Goal: Task Accomplishment & Management: Use online tool/utility

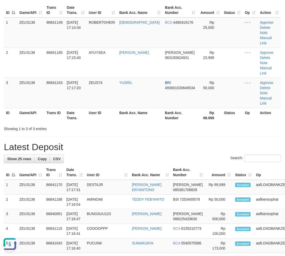
drag, startPoint x: 132, startPoint y: 109, endPoint x: 121, endPoint y: 114, distance: 12.1
click at [127, 142] on h1 "Latest Deposit" at bounding box center [142, 147] width 277 height 10
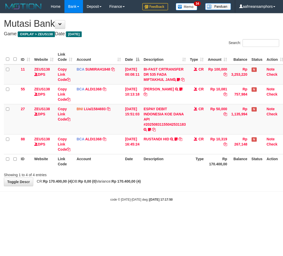
click at [166, 126] on link "ESPAY DEBIT INDONESIA KOE DANA API #20250831155042531183" at bounding box center [164, 117] width 42 height 20
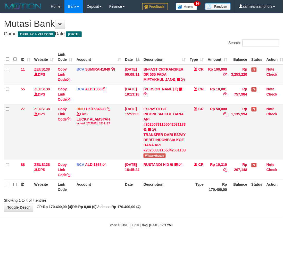
click at [150, 158] on span "Wikwokthetalk" at bounding box center [154, 155] width 22 height 4
copy span "Wikwokthetalk"
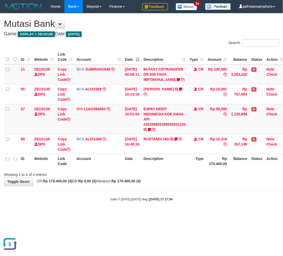
drag, startPoint x: 192, startPoint y: 222, endPoint x: 185, endPoint y: 220, distance: 6.9
click at [189, 215] on html "Toggle navigation Home Bank Account List Load By Website Group [OXPLAY] ZEUS138…" at bounding box center [141, 107] width 283 height 215
drag, startPoint x: 183, startPoint y: 220, endPoint x: 280, endPoint y: 146, distance: 122.4
click at [181, 215] on html "Toggle navigation Home Bank Account List Load By Website Group [OXPLAY] ZEUS138…" at bounding box center [141, 107] width 283 height 215
click at [178, 210] on body "Toggle navigation Home Bank Account List Load By Website Group [OXPLAY] ZEUS138…" at bounding box center [141, 107] width 283 height 215
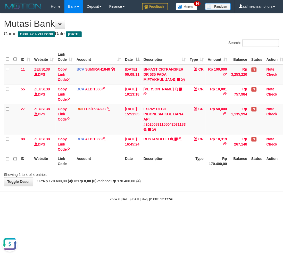
click at [173, 215] on body "Toggle navigation Home Bank Account List Load By Website Group [OXPLAY] ZEUS138…" at bounding box center [141, 107] width 283 height 215
click at [173, 214] on body "Toggle navigation Home Bank Account List Load By Website Group [OXPLAY] ZEUS138…" at bounding box center [141, 107] width 283 height 215
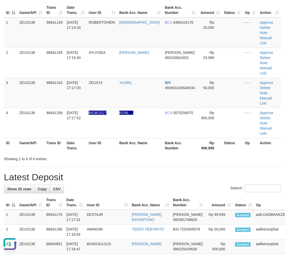
click at [126, 138] on th "Bank Acc. Name" at bounding box center [140, 145] width 46 height 15
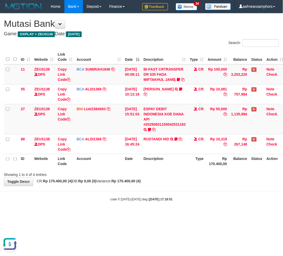
click at [149, 201] on strong "[DATE] 17:18:01" at bounding box center [160, 200] width 23 height 4
click at [149, 202] on div "code © [DATE]-[DATE] dwg | [DATE] 17:18:01" at bounding box center [141, 199] width 283 height 5
click at [138, 199] on body "Toggle navigation Home Bank Account List Load By Website Group [OXPLAY] ZEUS138…" at bounding box center [141, 107] width 283 height 215
click at [114, 215] on html "Toggle navigation Home Bank Account List Load By Website Group [OXPLAY] ZEUS138…" at bounding box center [141, 107] width 283 height 215
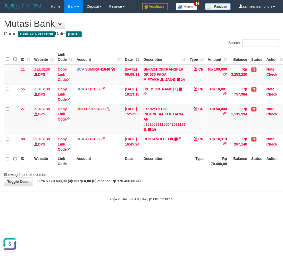
click at [112, 215] on html "Toggle navigation Home Bank Account List Load By Website Group [OXPLAY] ZEUS138…" at bounding box center [141, 107] width 283 height 215
click at [108, 215] on html "Toggle navigation Home Bank Account List Load By Website Group [OXPLAY] ZEUS138…" at bounding box center [141, 107] width 283 height 215
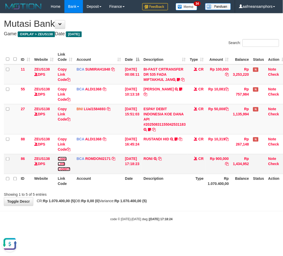
click at [60, 168] on link "Copy Link Code" at bounding box center [64, 164] width 13 height 14
drag, startPoint x: 194, startPoint y: 230, endPoint x: 194, endPoint y: 227, distance: 3.4
click at [191, 231] on body "Toggle navigation Home Bank Account List Load By Website Group [OXPLAY] ZEUS138…" at bounding box center [141, 117] width 283 height 235
click at [189, 222] on div "code © 2012-2018 dwg | 2025/08/31 17:18:24" at bounding box center [141, 219] width 283 height 5
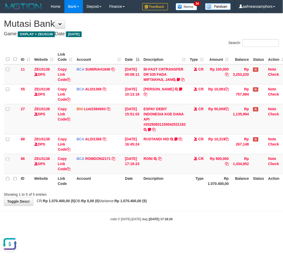
click at [189, 222] on div "code © 2012-2018 dwg | 2025/08/31 17:18:24" at bounding box center [141, 219] width 283 height 5
drag, startPoint x: 186, startPoint y: 222, endPoint x: 281, endPoint y: 256, distance: 101.1
click at [186, 222] on div "code © 2012-2018 dwg | 2025/08/31 17:18:24" at bounding box center [141, 219] width 283 height 5
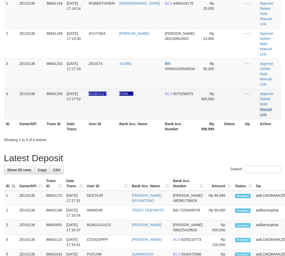
scroll to position [47, 0]
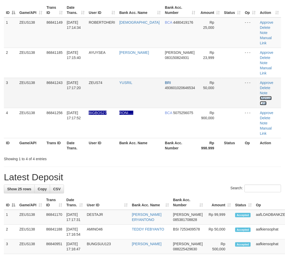
click at [260, 96] on link "Manual Link" at bounding box center [266, 100] width 12 height 9
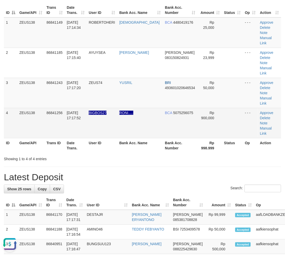
scroll to position [0, 0]
click at [261, 126] on link "Manual Link" at bounding box center [266, 130] width 12 height 9
drag, startPoint x: 261, startPoint y: 91, endPoint x: 253, endPoint y: 92, distance: 8.8
click at [262, 126] on link "Manual Link" at bounding box center [266, 130] width 12 height 9
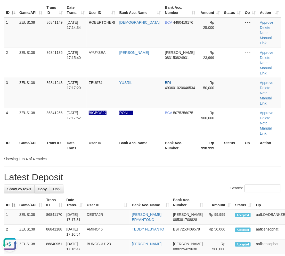
click at [112, 138] on th "User ID" at bounding box center [102, 145] width 31 height 15
click at [96, 185] on div "Search:" at bounding box center [142, 189] width 277 height 9
drag, startPoint x: 96, startPoint y: 145, endPoint x: 101, endPoint y: 146, distance: 5.4
click at [101, 185] on div "Search:" at bounding box center [142, 189] width 277 height 9
drag, startPoint x: 101, startPoint y: 146, endPoint x: 105, endPoint y: 151, distance: 6.3
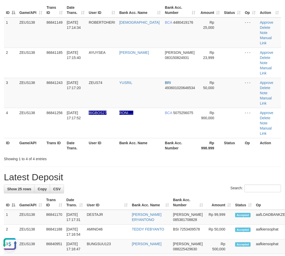
click at [102, 185] on div "Search:" at bounding box center [142, 189] width 277 height 9
click at [105, 185] on div "Search:" at bounding box center [142, 189] width 277 height 9
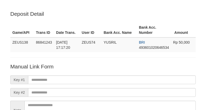
scroll to position [57, 0]
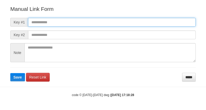
scroll to position [57, 0]
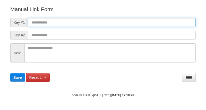
click at [131, 21] on input "text" at bounding box center [112, 22] width 168 height 9
paste input "**********"
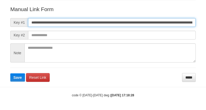
scroll to position [0, 282]
type input "**********"
click at [10, 73] on button "Save" at bounding box center [17, 77] width 15 height 8
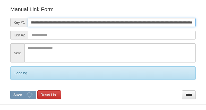
click at [10, 90] on button "Save" at bounding box center [23, 94] width 26 height 8
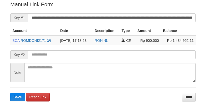
click at [10, 93] on button "Save" at bounding box center [17, 97] width 15 height 8
click at [130, 17] on input "**********" at bounding box center [112, 17] width 168 height 9
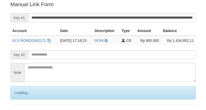
scroll to position [104, 0]
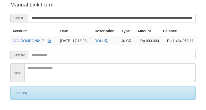
click at [126, 16] on input "**********" at bounding box center [112, 18] width 168 height 9
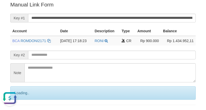
click at [125, 16] on input "**********" at bounding box center [112, 18] width 168 height 9
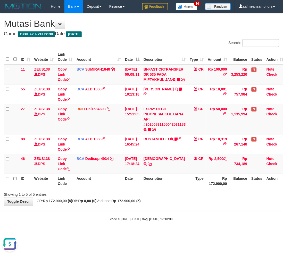
click at [118, 211] on hr at bounding box center [141, 211] width 283 height 0
click at [136, 219] on body "Toggle navigation Home Bank Account List Load By Website Group [OXPLAY] ZEUS138…" at bounding box center [141, 117] width 283 height 235
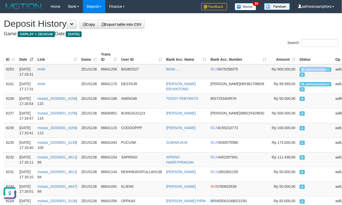
copy span "ML aafmeansamph"
drag, startPoint x: 281, startPoint y: 68, endPoint x: 300, endPoint y: 69, distance: 19.1
click at [300, 70] on span "ML aafmeansamphors" at bounding box center [316, 69] width 32 height 4
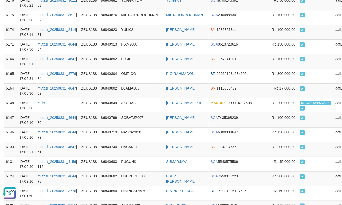
scroll to position [671, 0]
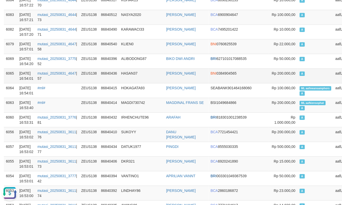
drag, startPoint x: 137, startPoint y: 76, endPoint x: 141, endPoint y: 73, distance: 5.5
click at [141, 75] on td "HASAN37" at bounding box center [141, 76] width 45 height 15
click at [140, 73] on td "HASAN37" at bounding box center [141, 76] width 45 height 15
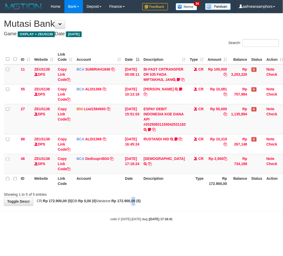
drag, startPoint x: 147, startPoint y: 207, endPoint x: 144, endPoint y: 209, distance: 3.7
click at [143, 206] on div "**********" at bounding box center [141, 109] width 283 height 192
click at [141, 203] on strong "Rp 172.900,00 (5)" at bounding box center [126, 201] width 29 height 4
click at [160, 206] on div "**********" at bounding box center [141, 109] width 283 height 192
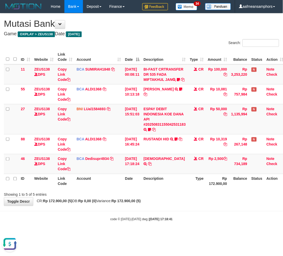
click at [171, 206] on div "**********" at bounding box center [141, 109] width 283 height 192
click at [170, 206] on div "**********" at bounding box center [141, 109] width 283 height 192
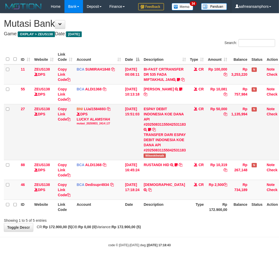
click at [157, 158] on span "Wikwokthetalk" at bounding box center [154, 155] width 22 height 4
copy span "Wikwokthetalk"
click at [173, 232] on div "**********" at bounding box center [139, 122] width 279 height 218
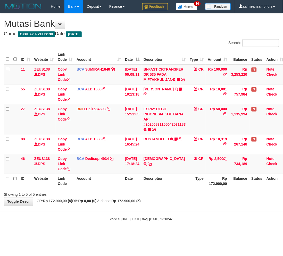
drag, startPoint x: 176, startPoint y: 227, endPoint x: 183, endPoint y: 225, distance: 7.9
click at [175, 227] on body "Toggle navigation Home Bank Account List Load By Website Group [OXPLAY] ZEUS138…" at bounding box center [141, 117] width 283 height 235
click at [183, 222] on div "code © 2012-2018 dwg | 2025/08/31 17:18:47" at bounding box center [141, 219] width 283 height 5
click at [104, 214] on body "Toggle navigation Home Bank Account List Load By Website Group [OXPLAY] ZEUS138…" at bounding box center [141, 117] width 283 height 235
click at [141, 203] on strong "Rp 172.900,00 (5)" at bounding box center [126, 201] width 29 height 4
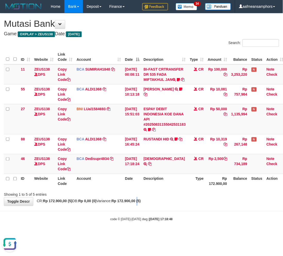
click at [141, 203] on strong "Rp 172.900,00 (5)" at bounding box center [126, 201] width 29 height 4
click at [163, 206] on div "**********" at bounding box center [141, 109] width 283 height 192
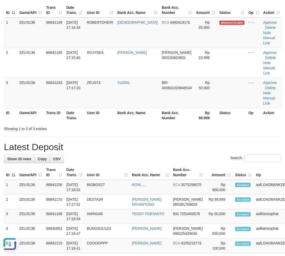
click at [132, 124] on div "Showing 1 to 3 of 3 entries" at bounding box center [142, 127] width 285 height 7
drag, startPoint x: 132, startPoint y: 110, endPoint x: 56, endPoint y: 155, distance: 88.1
click at [132, 124] on div "Showing 1 to 3 of 3 entries" at bounding box center [142, 127] width 285 height 7
drag, startPoint x: 155, startPoint y: 128, endPoint x: 78, endPoint y: 149, distance: 79.5
click at [155, 142] on h1 "Latest Deposit" at bounding box center [142, 147] width 277 height 10
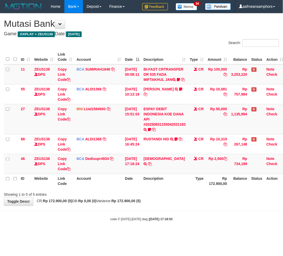
drag, startPoint x: 159, startPoint y: 218, endPoint x: 175, endPoint y: 206, distance: 19.9
click at [160, 218] on body "Toggle navigation Home Bank Account List Load By Website Group [OXPLAY] ZEUS138…" at bounding box center [141, 117] width 283 height 235
click at [178, 195] on div "Showing 1 to 5 of 5 entries" at bounding box center [141, 193] width 283 height 7
click at [174, 190] on div "ID Website Link Code Account Date Description Type Amount Balance Status Action…" at bounding box center [141, 119] width 283 height 142
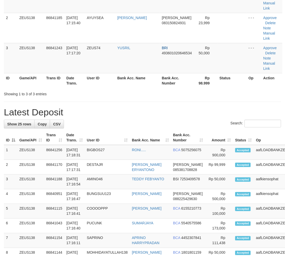
scroll to position [47, 0]
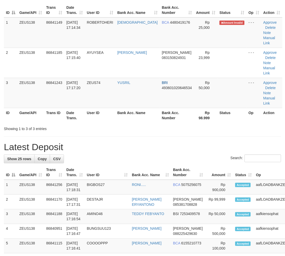
click at [160, 155] on div "Search:" at bounding box center [142, 159] width 277 height 9
click at [117, 124] on div "Showing 1 to 3 of 3 entries" at bounding box center [59, 127] width 118 height 7
drag, startPoint x: 117, startPoint y: 115, endPoint x: 101, endPoint y: 121, distance: 17.0
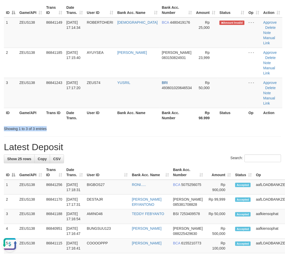
click at [116, 124] on div "Showing 1 to 3 of 3 entries" at bounding box center [59, 127] width 118 height 7
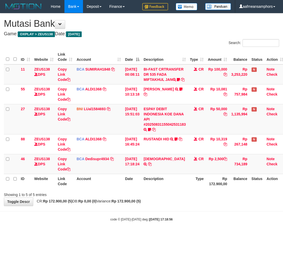
click at [168, 126] on link "ESPAY DEBIT INDONESIA KOE DANA API #20250831155042531183" at bounding box center [164, 117] width 42 height 20
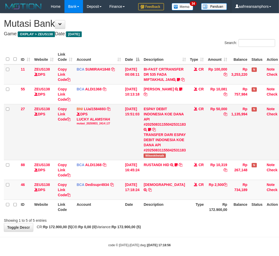
click at [159, 158] on span "Wikwokthetalk" at bounding box center [154, 155] width 22 height 4
copy span "Wikwokthetalk"
click at [150, 232] on div "**********" at bounding box center [139, 122] width 279 height 218
drag, startPoint x: 177, startPoint y: 225, endPoint x: 283, endPoint y: 235, distance: 106.4
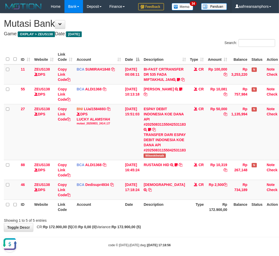
click at [177, 216] on div "ID Website Link Code Account Date Description Type Amount Balance Status Action…" at bounding box center [139, 132] width 279 height 168
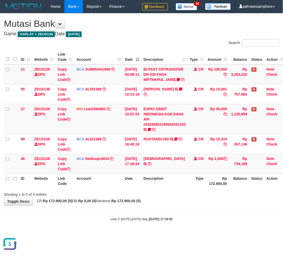
click at [97, 235] on body "Toggle navigation Home Bank Account List Load By Website Group [OXPLAY] ZEUS138…" at bounding box center [141, 117] width 283 height 235
click at [150, 232] on body "Toggle navigation Home Bank Account List Load By Website Group [OXPLAY] ZEUS138…" at bounding box center [141, 117] width 283 height 235
drag, startPoint x: 140, startPoint y: 210, endPoint x: 150, endPoint y: 214, distance: 10.8
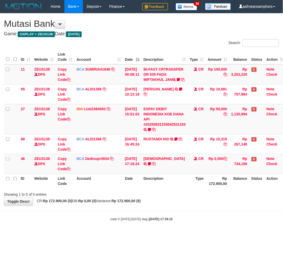
click at [142, 212] on body "Toggle navigation Home Bank Account List Load By Website Group [OXPLAY] ZEUS138…" at bounding box center [141, 117] width 283 height 235
click at [149, 213] on body "Toggle navigation Home Bank Account List Load By Website Group [OXPLAY] ZEUS138…" at bounding box center [141, 117] width 283 height 235
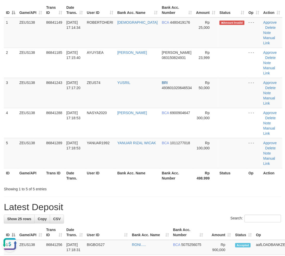
drag, startPoint x: 131, startPoint y: 186, endPoint x: 134, endPoint y: 187, distance: 3.4
click at [127, 202] on h1 "Latest Deposit" at bounding box center [142, 207] width 277 height 10
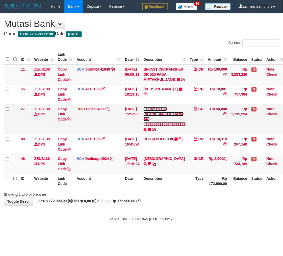
click at [163, 126] on link "ESPAY DEBIT INDONESIA KOE DANA API #20250831155042531183" at bounding box center [164, 117] width 42 height 20
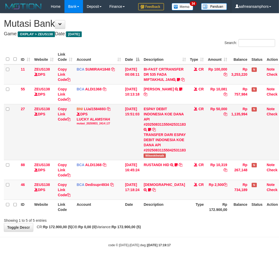
click at [157, 160] on td "ESPAY DEBIT INDONESIA KOE DANA API #20250831155042531183 TRANSFER DARI ESPAY DE…" at bounding box center [164, 132] width 46 height 56
copy span "Wikwokthetalk"
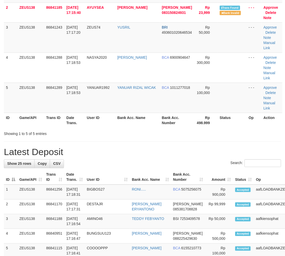
scroll to position [47, 0]
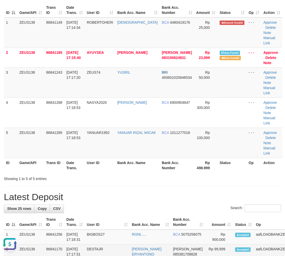
click at [114, 245] on td "DESTAJR" at bounding box center [107, 252] width 45 height 15
click at [112, 245] on td "DESTAJR" at bounding box center [107, 252] width 45 height 15
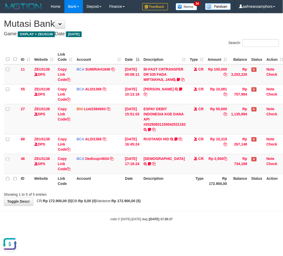
drag, startPoint x: 224, startPoint y: 221, endPoint x: 220, endPoint y: 220, distance: 3.9
click at [222, 221] on body "Toggle navigation Home Bank Account List Load By Website Group [OXPLAY] ZEUS138…" at bounding box center [141, 117] width 283 height 235
click at [194, 213] on body "Toggle navigation Home Bank Account List Load By Website Group [OXPLAY] ZEUS138…" at bounding box center [141, 117] width 283 height 235
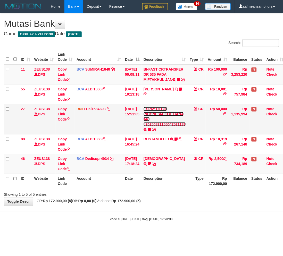
drag, startPoint x: 168, startPoint y: 129, endPoint x: 164, endPoint y: 142, distance: 13.3
click at [168, 126] on link "ESPAY DEBIT INDONESIA KOE DANA API #20250831155042531183" at bounding box center [164, 117] width 42 height 20
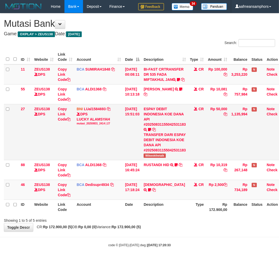
click at [150, 160] on td "ESPAY DEBIT INDONESIA KOE DANA API #20250831155042531183 TRANSFER DARI ESPAY DE…" at bounding box center [164, 132] width 46 height 56
copy span "Wikwokthetalk"
click at [195, 214] on th "Type" at bounding box center [197, 207] width 18 height 15
drag, startPoint x: 183, startPoint y: 220, endPoint x: 180, endPoint y: 221, distance: 3.8
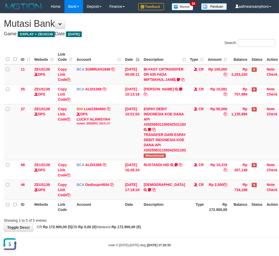
click at [180, 214] on th "Description" at bounding box center [164, 207] width 46 height 15
click at [179, 214] on th "Description" at bounding box center [164, 207] width 46 height 15
drag, startPoint x: 178, startPoint y: 223, endPoint x: 246, endPoint y: 238, distance: 69.7
click at [177, 214] on th "Description" at bounding box center [164, 207] width 46 height 15
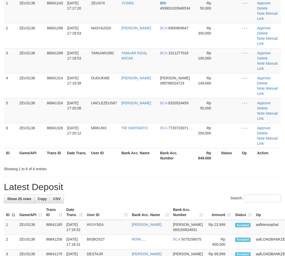
scroll to position [47, 0]
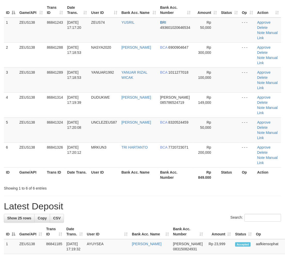
click at [237, 196] on hr at bounding box center [142, 196] width 277 height 0
drag, startPoint x: 237, startPoint y: 165, endPoint x: 130, endPoint y: 151, distance: 107.6
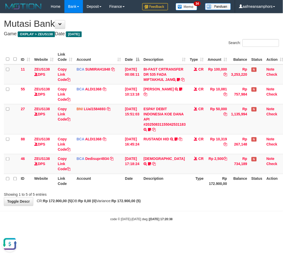
click at [157, 205] on div "**********" at bounding box center [141, 109] width 283 height 192
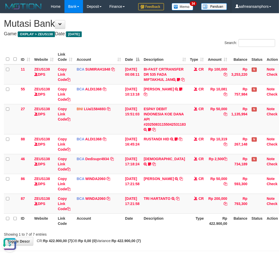
drag, startPoint x: 177, startPoint y: 221, endPoint x: 171, endPoint y: 224, distance: 6.6
click at [172, 225] on th "Description" at bounding box center [164, 220] width 46 height 15
click at [161, 223] on th "Description" at bounding box center [164, 220] width 46 height 15
click at [172, 213] on td "TRI HARTANTO TRSF E-BANKING CR 3108/FTSCY/WS95031 200000.00TRI HARTANTO" at bounding box center [164, 204] width 46 height 20
drag, startPoint x: 172, startPoint y: 217, endPoint x: 169, endPoint y: 217, distance: 2.6
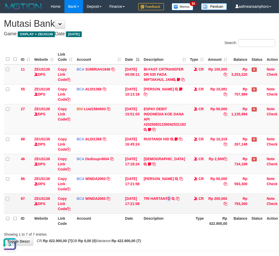
click at [172, 213] on td "TRI HARTANTO TRSF E-BANKING CR 3108/FTSCY/WS95031 200000.00TRI HARTANTO" at bounding box center [164, 204] width 46 height 20
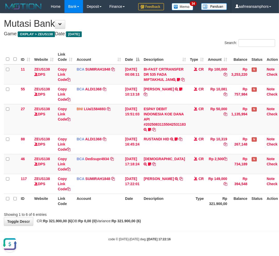
click at [174, 233] on body "Toggle navigation Home Bank Account List Load By Website Group [OXPLAY] ZEUS138…" at bounding box center [139, 127] width 279 height 254
click at [181, 226] on div "**********" at bounding box center [139, 119] width 279 height 212
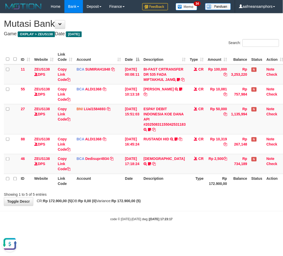
click at [200, 220] on body "Toggle navigation Home Bank Account List Load By Website Group [OXPLAY] ZEUS138…" at bounding box center [141, 117] width 283 height 235
drag, startPoint x: 206, startPoint y: 212, endPoint x: 205, endPoint y: 215, distance: 2.8
click at [205, 215] on body "Toggle navigation Home Bank Account List Load By Website Group [OXPLAY] ZEUS138…" at bounding box center [141, 117] width 283 height 235
click at [202, 214] on body "Toggle navigation Home Bank Account List Load By Website Group [OXPLAY] ZEUS138…" at bounding box center [141, 117] width 283 height 235
drag, startPoint x: 196, startPoint y: 210, endPoint x: 191, endPoint y: 208, distance: 5.2
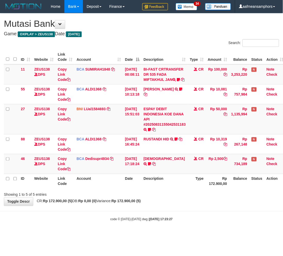
click at [192, 211] on body "Toggle navigation Home Bank Account List Load By Website Group [OXPLAY] ZEUS138…" at bounding box center [141, 117] width 283 height 235
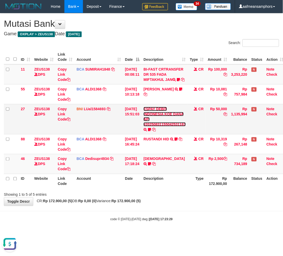
drag, startPoint x: 159, startPoint y: 129, endPoint x: 155, endPoint y: 138, distance: 9.7
click at [159, 126] on link "ESPAY DEBIT INDONESIA KOE DANA API #20250831155042531183" at bounding box center [164, 117] width 42 height 20
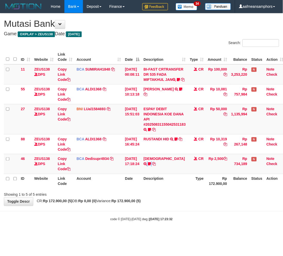
click at [156, 161] on td "HADI TRSF E-BANKING CR 3108/FTSCY/WS95031 2500.00HADI ROBERTOHERI" at bounding box center [164, 164] width 46 height 20
click at [165, 126] on link "ESPAY DEBIT INDONESIA KOE DANA API #20250831155042531183" at bounding box center [164, 117] width 42 height 20
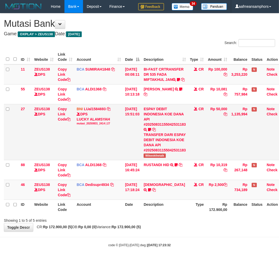
click at [156, 158] on span "Wikwokthetalk" at bounding box center [154, 155] width 22 height 4
copy span "Wikwokthetalk"
drag, startPoint x: 172, startPoint y: 203, endPoint x: 175, endPoint y: 202, distance: 4.2
click at [171, 200] on td "HADI TRSF E-BANKING CR 3108/FTSCY/WS95031 2500.00HADI ROBERTOHERI" at bounding box center [164, 190] width 46 height 20
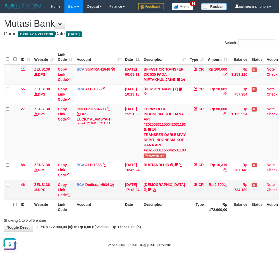
drag, startPoint x: 177, startPoint y: 200, endPoint x: 174, endPoint y: 202, distance: 3.3
click at [174, 200] on td "HADI TRSF E-BANKING CR 3108/FTSCY/WS95031 2500.00HADI ROBERTOHERI" at bounding box center [164, 190] width 46 height 20
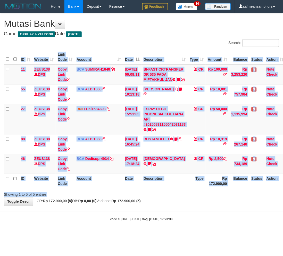
drag, startPoint x: 184, startPoint y: 194, endPoint x: 180, endPoint y: 198, distance: 5.3
click at [180, 197] on div "Search: ID Website Link Code Account Date Description Type Amount Balance Statu…" at bounding box center [141, 118] width 275 height 158
click at [178, 196] on div "Showing 1 to 5 of 5 entries" at bounding box center [141, 193] width 283 height 7
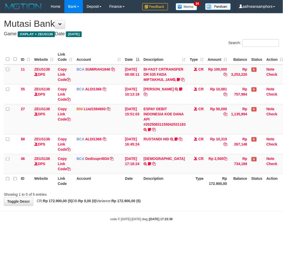
click at [195, 216] on body "Toggle navigation Home Bank Account List Load By Website Group [OXPLAY] ZEUS138…" at bounding box center [141, 117] width 283 height 235
click at [185, 220] on body "Toggle navigation Home Bank Account List Load By Website Group [OXPLAY] ZEUS138…" at bounding box center [141, 117] width 283 height 235
click at [215, 227] on body "Toggle navigation Home Bank Account List Load By Website Group [OXPLAY] ZEUS138…" at bounding box center [141, 117] width 283 height 235
click at [217, 220] on body "Toggle navigation Home Bank Account List Load By Website Group [OXPLAY] ZEUS138…" at bounding box center [141, 117] width 283 height 235
click at [184, 218] on body "Toggle navigation Home Bank Account List Load By Website Group [OXPLAY] ZEUS138…" at bounding box center [141, 117] width 283 height 235
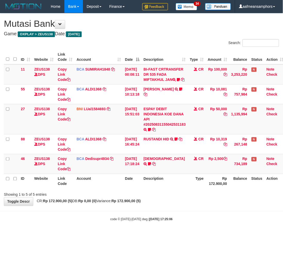
click at [184, 218] on body "Toggle navigation Home Bank Account List Load By Website Group [OXPLAY] ZEUS138…" at bounding box center [141, 117] width 283 height 235
click at [186, 218] on body "Toggle navigation Home Bank Account List Load By Website Group [OXPLAY] ZEUS138…" at bounding box center [141, 117] width 283 height 235
click at [179, 197] on div "Showing 1 to 5 of 5 entries" at bounding box center [141, 193] width 283 height 7
drag, startPoint x: 176, startPoint y: 199, endPoint x: 282, endPoint y: 200, distance: 106.4
click at [174, 197] on div "Showing 1 to 5 of 5 entries" at bounding box center [141, 193] width 283 height 7
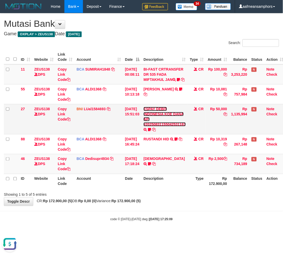
drag, startPoint x: 159, startPoint y: 129, endPoint x: 160, endPoint y: 156, distance: 27.6
click at [159, 126] on link "ESPAY DEBIT INDONESIA KOE DANA API #20250831155042531183" at bounding box center [164, 117] width 42 height 20
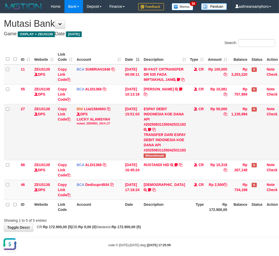
click at [159, 160] on td "ESPAY DEBIT INDONESIA KOE DANA API #20250831155042531183 TRANSFER DARI ESPAY DE…" at bounding box center [164, 132] width 46 height 56
copy span "Wikwokthetalk"
click at [161, 216] on div at bounding box center [197, 216] width 162 height 0
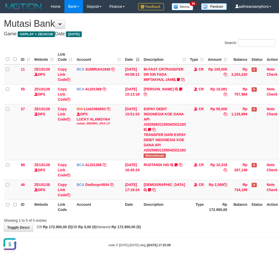
click at [160, 223] on div "Search: ID Website Link Code Account Date Description Type Amount Balance Statu…" at bounding box center [139, 131] width 271 height 184
click at [200, 223] on div "Showing 1 to 5 of 5 entries" at bounding box center [139, 219] width 279 height 7
drag, startPoint x: 189, startPoint y: 228, endPoint x: 182, endPoint y: 228, distance: 7.0
click at [186, 223] on div "Showing 1 to 5 of 5 entries" at bounding box center [139, 219] width 279 height 7
click at [182, 223] on div "Showing 1 to 5 of 5 entries" at bounding box center [139, 219] width 279 height 7
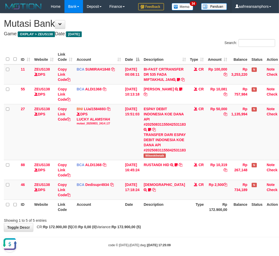
click at [172, 223] on div "Showing 1 to 5 of 5 entries" at bounding box center [139, 219] width 279 height 7
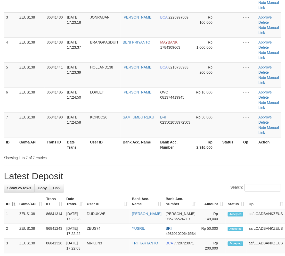
scroll to position [47, 0]
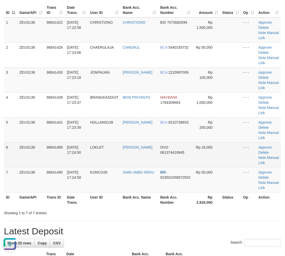
scroll to position [0, 0]
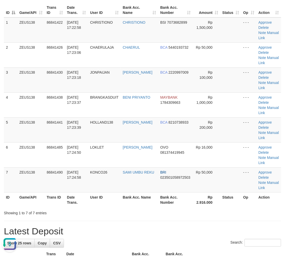
drag, startPoint x: 147, startPoint y: 229, endPoint x: 97, endPoint y: 227, distance: 50.3
click at [148, 229] on h1 "Latest Deposit" at bounding box center [142, 231] width 277 height 10
drag, startPoint x: 243, startPoint y: 223, endPoint x: 228, endPoint y: 227, distance: 15.4
click at [230, 227] on h1 "Latest Deposit" at bounding box center [142, 231] width 277 height 10
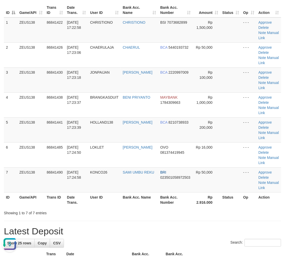
drag, startPoint x: 128, startPoint y: 223, endPoint x: 121, endPoint y: 220, distance: 7.2
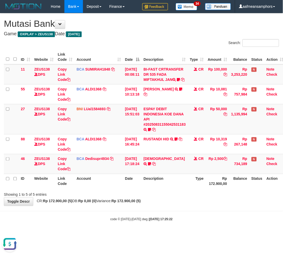
drag, startPoint x: 199, startPoint y: 215, endPoint x: 196, endPoint y: 217, distance: 4.2
click at [196, 217] on body "Toggle navigation Home Bank Account List Load By Website Group [OXPLAY] ZEUS138…" at bounding box center [141, 117] width 283 height 235
click at [154, 215] on body "Toggle navigation Home Bank Account List Load By Website Group [OXPLAY] ZEUS138…" at bounding box center [141, 117] width 283 height 235
click at [152, 206] on div "**********" at bounding box center [141, 109] width 283 height 192
click at [154, 206] on div "**********" at bounding box center [141, 109] width 283 height 192
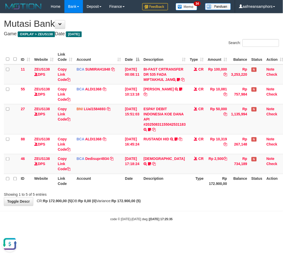
click at [157, 197] on div "Showing 1 to 5 of 5 entries" at bounding box center [141, 193] width 283 height 7
click at [155, 202] on div "**********" at bounding box center [141, 109] width 283 height 192
click at [198, 229] on body "Toggle navigation Home Bank Account List Load By Website Group [OXPLAY] ZEUS138…" at bounding box center [141, 117] width 283 height 235
drag, startPoint x: 192, startPoint y: 230, endPoint x: 222, endPoint y: 224, distance: 30.7
click at [192, 230] on body "Toggle navigation Home Bank Account List Load By Website Group [OXPLAY] ZEUS138…" at bounding box center [141, 117] width 283 height 235
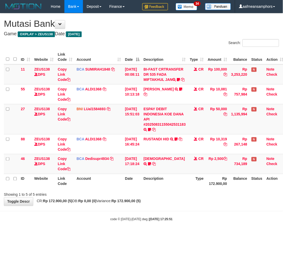
click at [187, 221] on body "Toggle navigation Home Bank Account List Load By Website Group [OXPLAY] ZEUS138…" at bounding box center [141, 117] width 283 height 235
drag, startPoint x: 156, startPoint y: 220, endPoint x: 163, endPoint y: 213, distance: 10.2
click at [153, 222] on body "Toggle navigation Home Bank Account List Load By Website Group [OXPLAY] ZEUS138…" at bounding box center [141, 117] width 283 height 235
click at [170, 126] on link "ESPAY DEBIT INDONESIA KOE DANA API #20250831155042531183" at bounding box center [164, 117] width 42 height 20
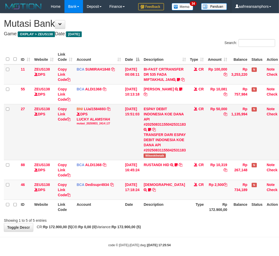
click at [158, 158] on span "Wikwokthetalk" at bounding box center [154, 155] width 22 height 4
copy span "Wikwokthetalk"
click at [161, 223] on div "Search: ID Website Link Code Account Date Description Type Amount Balance Statu…" at bounding box center [139, 131] width 271 height 184
drag, startPoint x: 156, startPoint y: 225, endPoint x: 162, endPoint y: 217, distance: 9.9
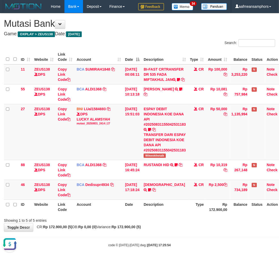
click at [156, 216] on div "ID Website Link Code Account Date Description Type Amount Balance Status Action…" at bounding box center [139, 132] width 279 height 168
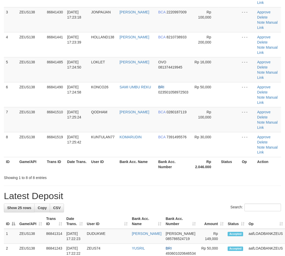
scroll to position [47, 0]
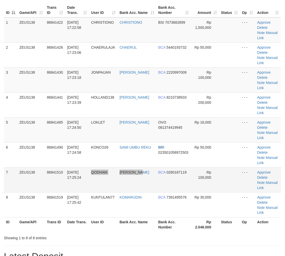
click at [127, 189] on tr "7 ZEUS138 86841510 31/08/2025 17:25:24 QODHAM ANDHIKA BAGASKARA BCA 0280187119 …" at bounding box center [142, 179] width 277 height 25
drag, startPoint x: 124, startPoint y: 223, endPoint x: 124, endPoint y: 218, distance: 5.4
click at [121, 223] on th "Bank Acc. Name" at bounding box center [136, 224] width 39 height 15
click at [222, 225] on th "Status" at bounding box center [229, 224] width 21 height 15
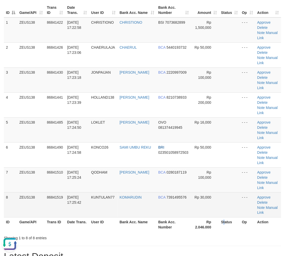
drag, startPoint x: 222, startPoint y: 225, endPoint x: 65, endPoint y: 211, distance: 158.0
click at [222, 225] on th "Status" at bounding box center [229, 224] width 21 height 15
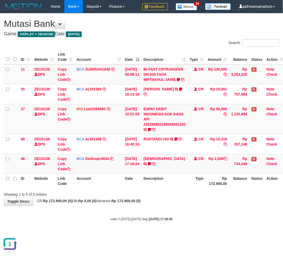
drag, startPoint x: 165, startPoint y: 215, endPoint x: 162, endPoint y: 212, distance: 3.7
click at [164, 215] on body "Toggle navigation Home Bank Account List Load By Website Group [OXPLAY] ZEUS138…" at bounding box center [141, 117] width 283 height 235
click at [159, 213] on body "Toggle navigation Home Bank Account List Load By Website Group [OXPLAY] ZEUS138…" at bounding box center [141, 117] width 283 height 235
click at [160, 211] on body "Toggle navigation Home Bank Account List Load By Website Group [OXPLAY] ZEUS138…" at bounding box center [141, 117] width 283 height 235
drag, startPoint x: 160, startPoint y: 211, endPoint x: 166, endPoint y: 210, distance: 5.8
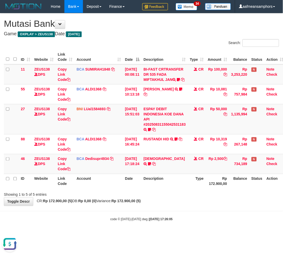
click at [160, 211] on body "Toggle navigation Home Bank Account List Load By Website Group [OXPLAY] ZEUS138…" at bounding box center [141, 117] width 283 height 235
click at [166, 206] on div "**********" at bounding box center [141, 109] width 283 height 192
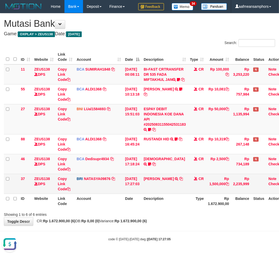
click at [152, 187] on td "CHRISTIONO MUL TRANSFER NBMB CHRISTIONO MUL TO SITI NURLITA SAPITRI" at bounding box center [164, 184] width 46 height 20
click at [183, 181] on icon at bounding box center [181, 179] width 4 height 4
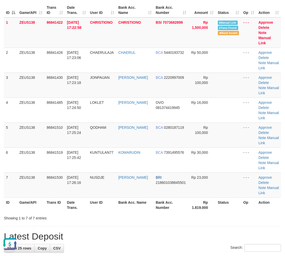
click at [73, 214] on div "Showing 1 to 7 of 7 entries" at bounding box center [59, 217] width 111 height 7
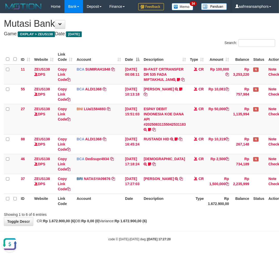
drag, startPoint x: 167, startPoint y: 220, endPoint x: 172, endPoint y: 217, distance: 5.3
click at [166, 222] on div "**********" at bounding box center [139, 119] width 279 height 212
click at [166, 210] on div "ID Website Link Code Account Date Description Type Amount Balance Status Action…" at bounding box center [139, 129] width 279 height 162
click at [168, 208] on th "Description" at bounding box center [164, 201] width 46 height 15
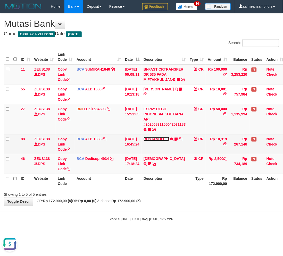
click at [169, 141] on link "RUSTANDI HID" at bounding box center [155, 139] width 25 height 4
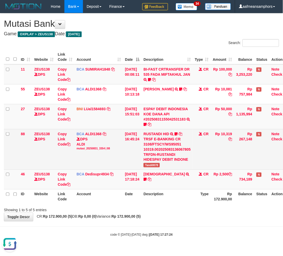
click at [155, 167] on td "RUSTANDI HID TRSF E-BANKING CR 3108/FTSCY/WS95051 10319.002025083136067805 TRFD…" at bounding box center [166, 149] width 51 height 40
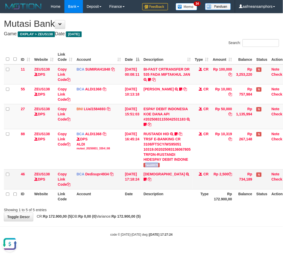
copy span "Tandi0078"
drag, startPoint x: 142, startPoint y: 216, endPoint x: 139, endPoint y: 217, distance: 3.9
click at [139, 217] on strong "Rp 172.900,00 (5)" at bounding box center [126, 217] width 29 height 4
click at [138, 217] on strong "Rp 172.900,00 (5)" at bounding box center [126, 217] width 29 height 4
click at [138, 216] on strong "Rp 172.900,00 (5)" at bounding box center [126, 217] width 29 height 4
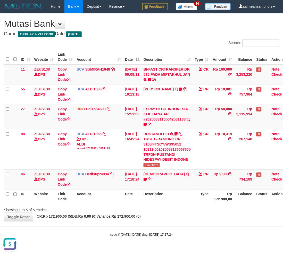
click at [204, 215] on div "**********" at bounding box center [141, 117] width 283 height 208
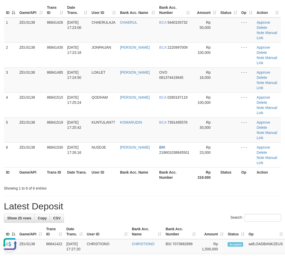
click at [145, 214] on div "Search:" at bounding box center [142, 218] width 277 height 9
click at [128, 214] on div "Search:" at bounding box center [142, 218] width 277 height 9
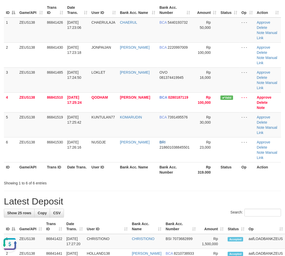
drag, startPoint x: 119, startPoint y: 185, endPoint x: 119, endPoint y: 181, distance: 4.6
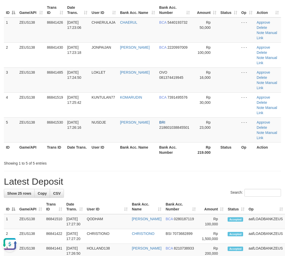
drag, startPoint x: 231, startPoint y: 146, endPoint x: 209, endPoint y: 148, distance: 21.9
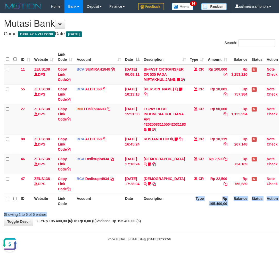
drag, startPoint x: 178, startPoint y: 216, endPoint x: 176, endPoint y: 207, distance: 9.2
click at [177, 217] on div "Search: ID Website Link Code Account Date Description Type Amount Balance Statu…" at bounding box center [139, 128] width 271 height 178
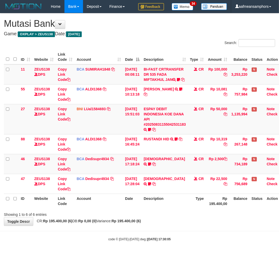
drag, startPoint x: 192, startPoint y: 200, endPoint x: 191, endPoint y: 204, distance: 4.9
click at [188, 202] on tr "ID Website Link Code Account Date Description Type Rp 195.400,00 Balance Status…" at bounding box center [144, 201] width 281 height 15
drag, startPoint x: 179, startPoint y: 204, endPoint x: 183, endPoint y: 202, distance: 4.4
click at [179, 204] on th "Description" at bounding box center [164, 201] width 46 height 15
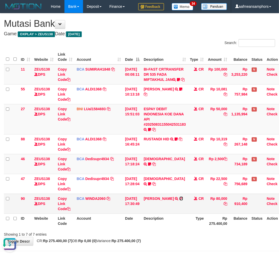
click at [182, 200] on icon at bounding box center [181, 199] width 4 height 4
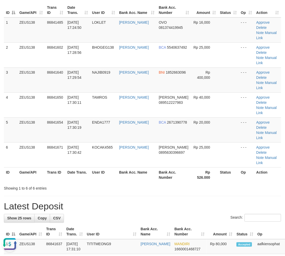
drag, startPoint x: 128, startPoint y: 163, endPoint x: 1, endPoint y: 142, distance: 128.9
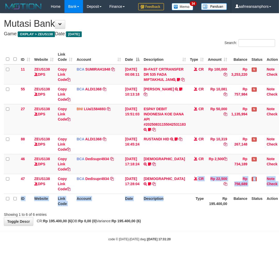
click at [171, 199] on table "ID Website Link Code Account Date Description Type Amount Balance Status Action…" at bounding box center [144, 129] width 281 height 159
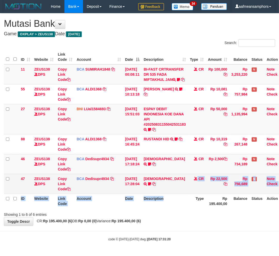
click at [171, 193] on td "HADI TRSF E-BANKING CR 3108/FTSCY/WS95031 22500.00HADI Robertoheri" at bounding box center [164, 184] width 46 height 20
click at [170, 193] on td "HADI TRSF E-BANKING CR 3108/FTSCY/WS95031 22500.00HADI Robertoheri" at bounding box center [164, 184] width 46 height 20
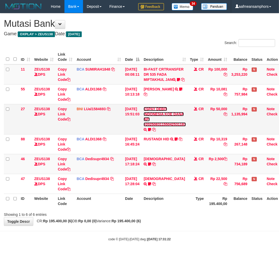
click at [164, 126] on link "ESPAY DEBIT INDONESIA KOE DANA API #20250831155042531183" at bounding box center [164, 117] width 42 height 20
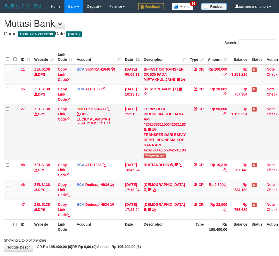
click at [156, 158] on span "Wikwokthetalk" at bounding box center [154, 155] width 22 height 4
copy span "Wikwokthetalk"
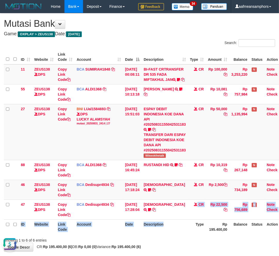
click at [174, 229] on table "ID Website Link Code Account Date Description Type Amount Balance Status Action…" at bounding box center [144, 142] width 281 height 184
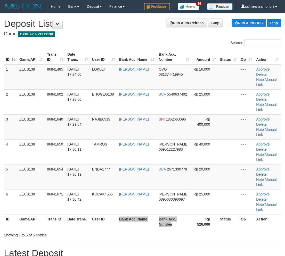
scroll to position [47, 0]
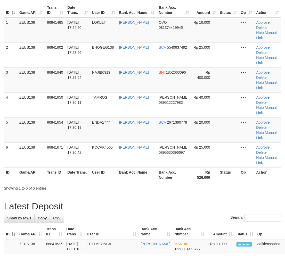
drag, startPoint x: 178, startPoint y: 145, endPoint x: 172, endPoint y: 146, distance: 6.5
click at [177, 167] on th "Bank Acc. Number" at bounding box center [174, 174] width 35 height 15
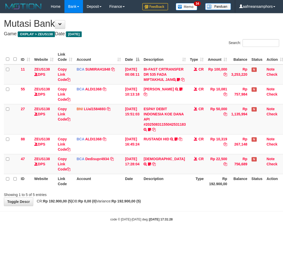
click at [175, 230] on body "Toggle navigation Home Bank Account List Load By Website Group [OXPLAY] ZEUS138…" at bounding box center [141, 117] width 283 height 235
click at [173, 222] on div "code © 2012-2018 dwg | 2025/08/31 17:31:29" at bounding box center [141, 219] width 283 height 5
click at [168, 221] on strong "2025/08/31 17:31:29" at bounding box center [160, 220] width 23 height 4
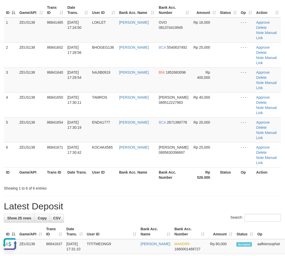
drag, startPoint x: 90, startPoint y: 236, endPoint x: 67, endPoint y: 234, distance: 23.5
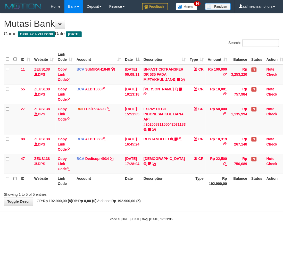
click at [124, 221] on small "code © [DATE]-[DATE] dwg | [DATE] 17:31:35" at bounding box center [141, 220] width 62 height 4
click at [147, 206] on div "**********" at bounding box center [141, 109] width 283 height 192
click at [149, 214] on body "Toggle navigation Home Bank Account List Load By Website Group [OXPLAY] ZEUS138…" at bounding box center [141, 117] width 283 height 235
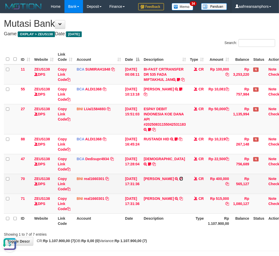
click at [179, 181] on icon at bounding box center [181, 179] width 4 height 4
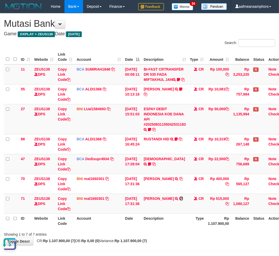
drag, startPoint x: 186, startPoint y: 204, endPoint x: 283, endPoint y: 218, distance: 97.8
click at [183, 200] on icon at bounding box center [181, 199] width 4 height 4
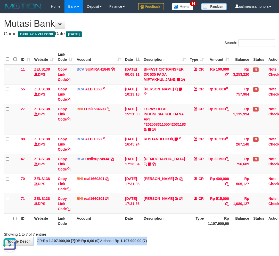
drag, startPoint x: 175, startPoint y: 241, endPoint x: 175, endPoint y: 237, distance: 3.9
click at [173, 243] on div "**********" at bounding box center [139, 129] width 279 height 232
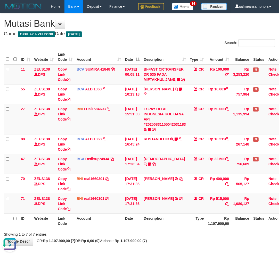
click at [172, 225] on th "Description" at bounding box center [164, 220] width 46 height 15
click at [172, 223] on th "Description" at bounding box center [164, 220] width 46 height 15
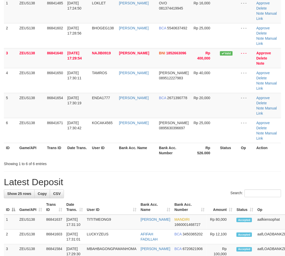
scroll to position [47, 0]
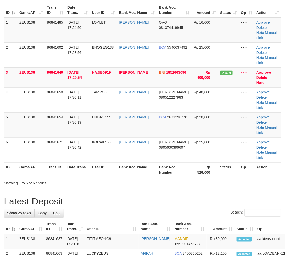
drag, startPoint x: 177, startPoint y: 151, endPoint x: 172, endPoint y: 150, distance: 4.6
click at [173, 178] on div "Showing 1 to 6 of 6 entries" at bounding box center [142, 181] width 285 height 7
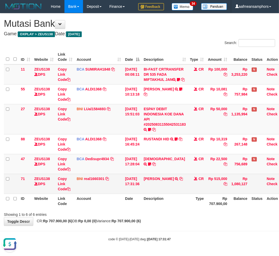
click at [218, 182] on td "Rp 515,000" at bounding box center [217, 184] width 23 height 20
copy td "515,000"
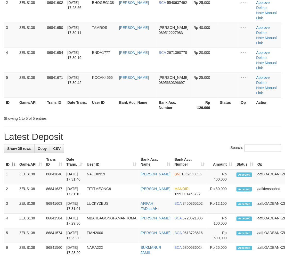
scroll to position [47, 0]
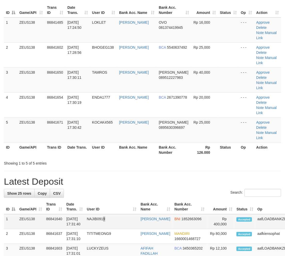
click at [136, 214] on td "NAJIB0919" at bounding box center [112, 221] width 54 height 15
click at [136, 159] on div "Showing 1 to 5 of 5 entries" at bounding box center [142, 162] width 285 height 7
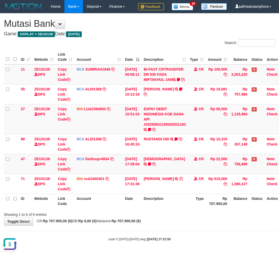
drag, startPoint x: 151, startPoint y: 235, endPoint x: 158, endPoint y: 226, distance: 11.3
click at [151, 235] on body "Toggle navigation Home Bank Account List Load By Website Group [OXPLAY] ZEUS138…" at bounding box center [139, 127] width 279 height 254
click at [154, 231] on body "Toggle navigation Home Bank Account List Load By Website Group [OXPLAY] ZEUS138…" at bounding box center [139, 127] width 279 height 254
drag, startPoint x: 157, startPoint y: 225, endPoint x: 158, endPoint y: 220, distance: 4.3
click at [155, 223] on div "**********" at bounding box center [139, 119] width 279 height 212
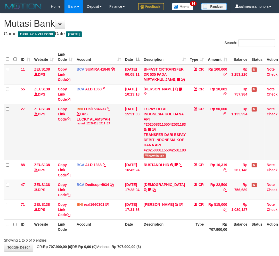
click at [155, 153] on div "TRANSFER DARI ESPAY DEBIT INDONESIA KOE DANA API #20250831155042531183" at bounding box center [164, 142] width 42 height 21
click at [154, 158] on span "Wikwokthetalk" at bounding box center [154, 155] width 22 height 4
copy span "Wikwokthetalk"
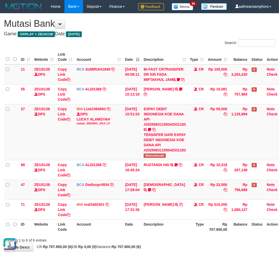
click at [181, 231] on th "Description" at bounding box center [164, 226] width 46 height 15
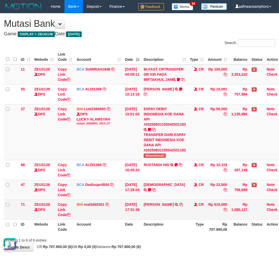
click at [172, 219] on td "SHOLEH HIDAYAT TRANSFER DARI SDR SHOLEH HIDAYAT" at bounding box center [164, 210] width 46 height 20
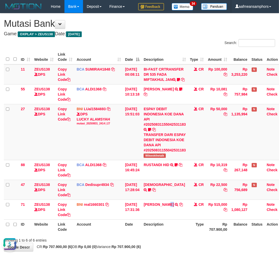
click at [173, 230] on table "ID Website Link Code Account Date Description Type Amount Balance Status Action…" at bounding box center [144, 142] width 281 height 184
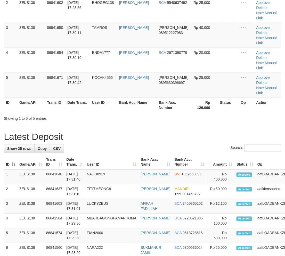
scroll to position [47, 0]
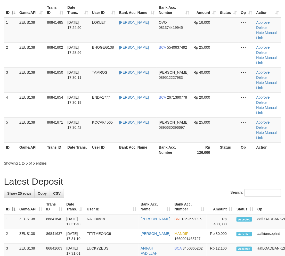
click at [210, 200] on th "Amount" at bounding box center [220, 207] width 28 height 15
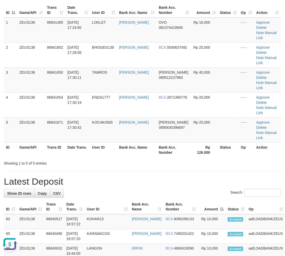
scroll to position [0, 0]
click at [101, 176] on h1 "Latest Deposit" at bounding box center [142, 181] width 277 height 10
click at [99, 176] on h1 "Latest Deposit" at bounding box center [142, 181] width 277 height 10
click at [100, 176] on h1 "Latest Deposit" at bounding box center [142, 181] width 277 height 10
click at [99, 176] on h1 "Latest Deposit" at bounding box center [142, 181] width 277 height 10
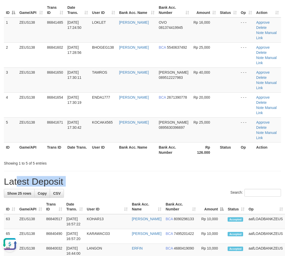
click at [99, 176] on h1 "Latest Deposit" at bounding box center [142, 181] width 277 height 10
drag, startPoint x: 126, startPoint y: 141, endPoint x: 19, endPoint y: 185, distance: 116.2
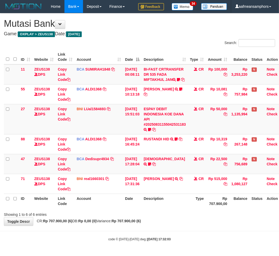
drag, startPoint x: 171, startPoint y: 215, endPoint x: 172, endPoint y: 222, distance: 8.0
click at [169, 217] on div "Showing 1 to 6 of 6 entries" at bounding box center [139, 213] width 279 height 7
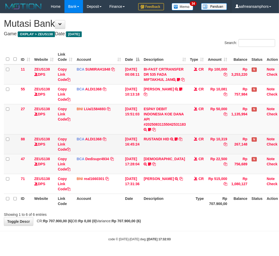
drag, startPoint x: 172, startPoint y: 222, endPoint x: 278, endPoint y: 156, distance: 125.2
click at [173, 223] on div "**********" at bounding box center [139, 119] width 279 height 212
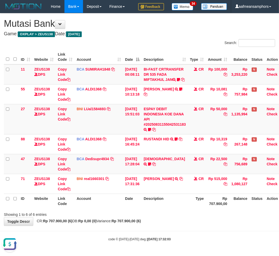
click at [176, 226] on div "**********" at bounding box center [139, 119] width 279 height 212
click at [190, 204] on tr "ID Website Link Code Account Date Description Type Rp 707.900,00 Balance Status…" at bounding box center [144, 201] width 281 height 15
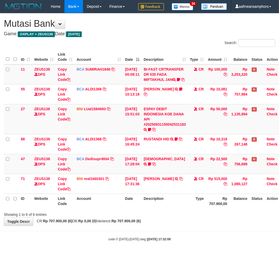
drag, startPoint x: 177, startPoint y: 215, endPoint x: 169, endPoint y: 220, distance: 8.8
click at [169, 217] on div "Showing 1 to 6 of 6 entries" at bounding box center [139, 213] width 279 height 7
click at [183, 217] on div "Showing 1 to 6 of 6 entries" at bounding box center [139, 213] width 279 height 7
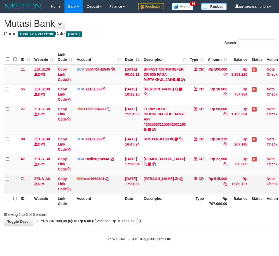
click at [172, 210] on div at bounding box center [197, 210] width 162 height 0
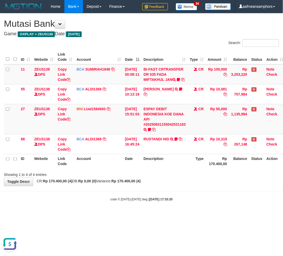
click at [211, 177] on div "Showing 1 to 4 of 4 entries" at bounding box center [141, 173] width 283 height 7
click at [215, 169] on th "Rp 170.400,00" at bounding box center [217, 161] width 23 height 15
drag, startPoint x: 207, startPoint y: 172, endPoint x: 209, endPoint y: 169, distance: 3.5
click at [205, 169] on tr "ID Website Link Code Account Date Description Type Rp 170.400,00 Balance Status…" at bounding box center [144, 161] width 281 height 15
click at [171, 215] on body "Toggle navigation Home Bank Account List Load By Website Group [OXPLAY] ZEUS138…" at bounding box center [141, 107] width 283 height 215
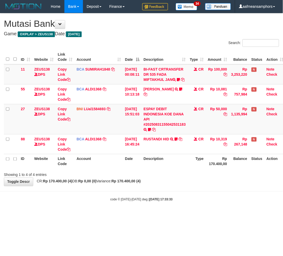
click at [205, 202] on div "code © 2012-2018 dwg | 2025/08/31 17:33:33" at bounding box center [141, 199] width 283 height 5
click at [164, 196] on body "Toggle navigation Home Bank Account List Load By Website Group [OXPLAY] ZEUS138…" at bounding box center [141, 107] width 283 height 215
drag, startPoint x: 171, startPoint y: 186, endPoint x: 176, endPoint y: 186, distance: 4.6
click at [169, 186] on div "**********" at bounding box center [141, 99] width 283 height 173
click at [174, 186] on div "**********" at bounding box center [141, 99] width 283 height 173
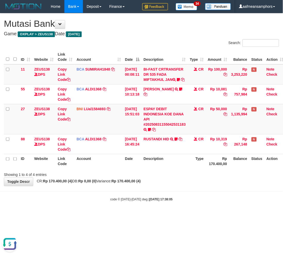
click at [173, 186] on div "**********" at bounding box center [141, 99] width 283 height 173
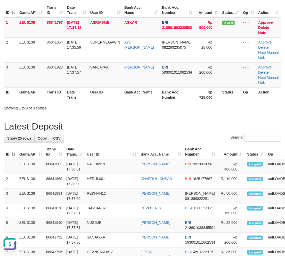
drag, startPoint x: 106, startPoint y: 122, endPoint x: 100, endPoint y: 127, distance: 7.7
click at [99, 125] on h1 "Latest Deposit" at bounding box center [142, 126] width 277 height 10
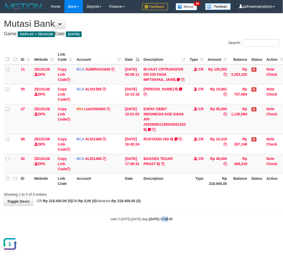
drag, startPoint x: 156, startPoint y: 236, endPoint x: 158, endPoint y: 235, distance: 2.9
click at [156, 235] on body "Toggle navigation Home Bank Account List Load By Website Group [OXPLAY] ZEUS138…" at bounding box center [141, 117] width 283 height 235
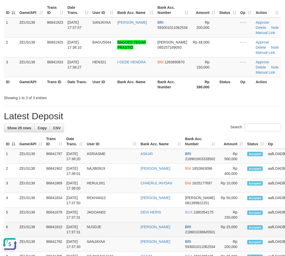
click at [102, 232] on td "NUSDJE" at bounding box center [112, 229] width 54 height 15
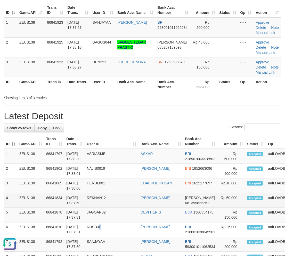
drag, startPoint x: 101, startPoint y: 231, endPoint x: 55, endPoint y: 199, distance: 56.0
click at [98, 227] on td "NUSDJE" at bounding box center [112, 229] width 54 height 15
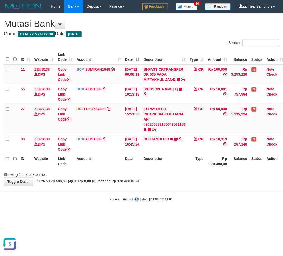
click at [135, 201] on small "code © 2012-2018 dwg | 2025/08/31 17:39:05" at bounding box center [141, 200] width 62 height 4
click at [146, 200] on body "Toggle navigation Home Bank Account List Load By Website Group [OXPLAY] ZEUS138…" at bounding box center [141, 107] width 283 height 215
click at [148, 200] on body "Toggle navigation Home Bank Account List Load By Website Group [OXPLAY] ZEUS138…" at bounding box center [141, 107] width 283 height 215
click at [147, 201] on body "Toggle navigation Home Bank Account List Load By Website Group [OXPLAY] ZEUS138…" at bounding box center [141, 107] width 283 height 215
click at [153, 199] on body "Toggle navigation Home Bank Account List Load By Website Group [OXPLAY] ZEUS138…" at bounding box center [141, 107] width 283 height 215
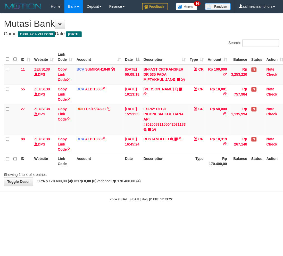
drag, startPoint x: 178, startPoint y: 198, endPoint x: 175, endPoint y: 198, distance: 2.7
click at [175, 198] on body "Toggle navigation Home Bank Account List Load By Website Group [OXPLAY] ZEUS138…" at bounding box center [141, 107] width 283 height 215
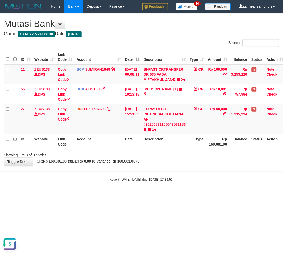
click at [206, 179] on body "Toggle navigation Home Bank Account List Load By Website Group [OXPLAY] ZEUS138…" at bounding box center [141, 97] width 283 height 195
drag, startPoint x: 204, startPoint y: 178, endPoint x: 209, endPoint y: 174, distance: 6.0
click at [202, 178] on body "Toggle navigation Home Bank Account List Load By Website Group [OXPLAY] ZEUS138…" at bounding box center [141, 97] width 283 height 195
click at [195, 172] on body "Toggle navigation Home Bank Account List Load By Website Group [OXPLAY] ZEUS138…" at bounding box center [141, 97] width 283 height 195
drag, startPoint x: 196, startPoint y: 192, endPoint x: 192, endPoint y: 193, distance: 4.2
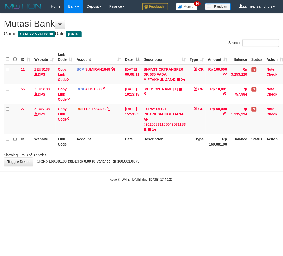
click at [193, 193] on body "Toggle navigation Home Bank Account List Load By Website Group [OXPLAY] ZEUS138…" at bounding box center [141, 97] width 283 height 195
click at [166, 176] on body "Toggle navigation Home Bank Account List Load By Website Group [OXPLAY] ZEUS138…" at bounding box center [141, 97] width 283 height 195
drag, startPoint x: 165, startPoint y: 177, endPoint x: 168, endPoint y: 174, distance: 3.7
click at [164, 177] on body "Toggle navigation Home Bank Account List Load By Website Group [OXPLAY] ZEUS138…" at bounding box center [141, 97] width 283 height 195
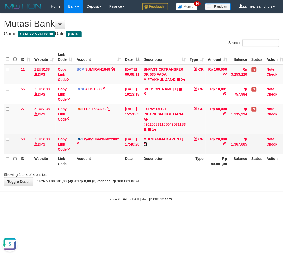
click at [147, 146] on icon at bounding box center [145, 144] width 4 height 4
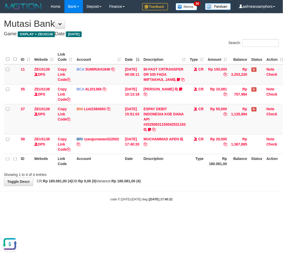
click at [109, 197] on body "Toggle navigation Home Bank Account List Load By Website Group [OXPLAY] ZEUS138…" at bounding box center [141, 107] width 283 height 215
click at [131, 197] on body "Toggle navigation Home Bank Account List Load By Website Group [OXPLAY] ZEUS138…" at bounding box center [141, 107] width 283 height 215
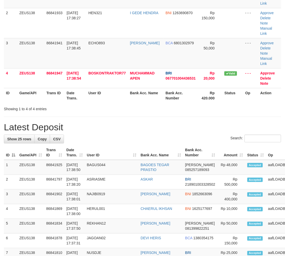
click at [110, 122] on h1 "Latest Deposit" at bounding box center [142, 127] width 277 height 10
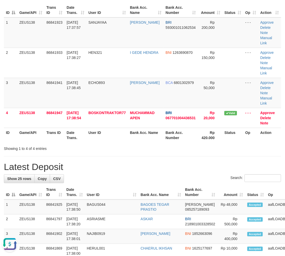
drag, startPoint x: 250, startPoint y: 141, endPoint x: 243, endPoint y: 142, distance: 7.3
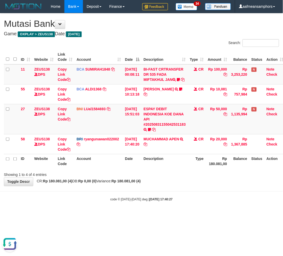
click at [183, 208] on body "Toggle navigation Home Bank Account List Load By Website Group [OXPLAY] ZEUS138…" at bounding box center [141, 107] width 283 height 215
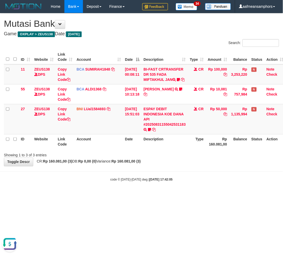
click at [192, 184] on body "Toggle navigation Home Bank Account List Load By Website Group [OXPLAY] ZEUS138…" at bounding box center [141, 97] width 283 height 195
click at [192, 182] on div "code © 2012-2018 dwg | 2025/08/31 17:42:05" at bounding box center [141, 179] width 283 height 5
click at [195, 175] on body "Toggle navigation Home Bank Account List Load By Website Group [OXPLAY] ZEUS138…" at bounding box center [141, 97] width 283 height 195
drag, startPoint x: 202, startPoint y: 173, endPoint x: 281, endPoint y: 164, distance: 80.3
click at [201, 173] on body "Toggle navigation Home Bank Account List Load By Website Group [OXPLAY] ZEUS138…" at bounding box center [141, 97] width 283 height 195
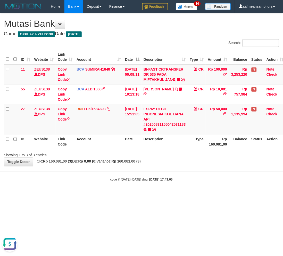
click at [219, 182] on div "code © 2012-2018 dwg | 2025/08/31 17:43:05" at bounding box center [141, 179] width 283 height 5
click at [213, 178] on body "Toggle navigation Home Bank Account List Load By Website Group [OXPLAY] ZEUS138…" at bounding box center [141, 97] width 283 height 195
drag, startPoint x: 209, startPoint y: 178, endPoint x: 202, endPoint y: 181, distance: 7.6
click at [202, 181] on body "Toggle navigation Home Bank Account List Load By Website Group [OXPLAY] ZEUS138…" at bounding box center [141, 97] width 283 height 195
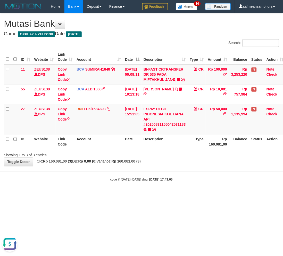
click at [203, 179] on body "Toggle navigation Home Bank Account List Load By Website Group [OXPLAY] ZEUS138…" at bounding box center [141, 97] width 283 height 195
click at [182, 194] on body "Toggle navigation Home Bank Account List Load By Website Group [OXPLAY] ZEUS138…" at bounding box center [141, 97] width 283 height 195
click at [186, 187] on body "Toggle navigation Home Bank Account List Load By Website Group [OXPLAY] ZEUS138…" at bounding box center [141, 97] width 283 height 195
drag, startPoint x: 139, startPoint y: 187, endPoint x: 148, endPoint y: 184, distance: 10.3
click at [138, 187] on body "Toggle navigation Home Bank Account List Load By Website Group [OXPLAY] ZEUS138…" at bounding box center [141, 97] width 283 height 195
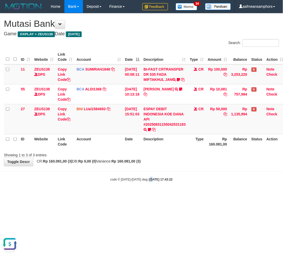
click at [149, 182] on strong "2025/08/31 17:43:22" at bounding box center [160, 180] width 23 height 4
drag, startPoint x: 157, startPoint y: 179, endPoint x: 204, endPoint y: 163, distance: 50.3
click at [154, 180] on body "Toggle navigation Home Bank Account List Load By Website Group [OXPLAY] ZEUS138…" at bounding box center [141, 97] width 283 height 195
click at [207, 184] on body "Toggle navigation Home Bank Account List Load By Website Group [OXPLAY] ZEUS138…" at bounding box center [141, 97] width 283 height 195
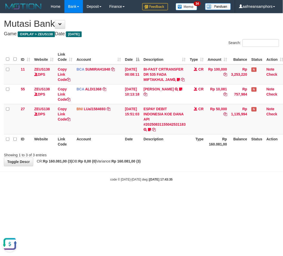
drag, startPoint x: 202, startPoint y: 182, endPoint x: 198, endPoint y: 182, distance: 3.9
click at [198, 182] on div "code © 2012-2018 dwg | 2025/08/31 17:43:35" at bounding box center [141, 179] width 283 height 5
drag, startPoint x: 200, startPoint y: 182, endPoint x: 196, endPoint y: 182, distance: 3.9
click at [198, 182] on div "code © 2012-2018 dwg | 2025/08/31 17:43:35" at bounding box center [141, 179] width 283 height 5
click at [196, 182] on div "code © 2012-2018 dwg | 2025/08/31 17:43:35" at bounding box center [141, 179] width 283 height 5
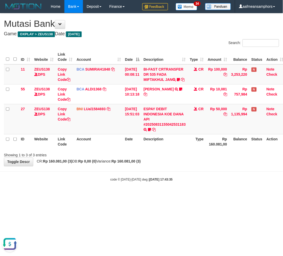
drag, startPoint x: 197, startPoint y: 180, endPoint x: 194, endPoint y: 180, distance: 2.8
click at [195, 180] on body "Toggle navigation Home Bank Account List Load By Website Group [OXPLAY] ZEUS138…" at bounding box center [141, 97] width 283 height 195
click at [194, 180] on body "Toggle navigation Home Bank Account List Load By Website Group [OXPLAY] ZEUS138…" at bounding box center [141, 97] width 283 height 195
drag, startPoint x: 196, startPoint y: 178, endPoint x: 191, endPoint y: 178, distance: 5.2
click at [191, 178] on body "Toggle navigation Home Bank Account List Load By Website Group [OXPLAY] ZEUS138…" at bounding box center [141, 97] width 283 height 195
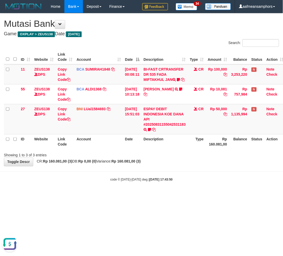
click at [204, 182] on div "code © [DATE]-[DATE] dwg | [DATE] 17:43:50" at bounding box center [141, 179] width 283 height 5
click at [204, 182] on div "code © 2012-2018 dwg | 2025/08/31 17:43:50" at bounding box center [141, 179] width 283 height 5
drag, startPoint x: 203, startPoint y: 183, endPoint x: 210, endPoint y: 182, distance: 7.3
click at [203, 182] on div "code © 2012-2018 dwg | 2025/08/31 17:43:50" at bounding box center [141, 179] width 283 height 5
click at [207, 182] on div "code © 2012-2018 dwg | 2025/08/31 17:43:50" at bounding box center [141, 179] width 283 height 5
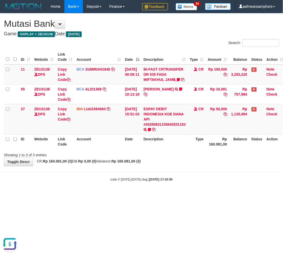
click at [204, 181] on body "Toggle navigation Home Bank Account List Load By Website Group [OXPLAY] ZEUS138…" at bounding box center [141, 97] width 283 height 195
click at [194, 195] on html "Toggle navigation Home Bank Account List Load By Website Group [OXPLAY] ZEUS138…" at bounding box center [141, 97] width 283 height 195
click at [190, 195] on html "Toggle navigation Home Bank Account List Load By Website Group [OXPLAY] ZEUS138…" at bounding box center [141, 97] width 283 height 195
click at [178, 182] on div "code © [DATE]-[DATE] dwg | [DATE] 17:44:09" at bounding box center [141, 179] width 283 height 5
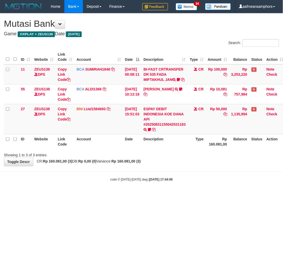
click at [184, 182] on div "code © [DATE]-[DATE] dwg | [DATE] 17:44:09" at bounding box center [141, 179] width 283 height 5
click at [187, 182] on div "code © 2012-2018 dwg | 2025/08/31 17:44:09" at bounding box center [141, 179] width 283 height 5
click at [167, 182] on strong "2025/08/31 17:44:12" at bounding box center [160, 180] width 23 height 4
click at [160, 182] on strong "2025/08/31 17:44:12" at bounding box center [160, 180] width 23 height 4
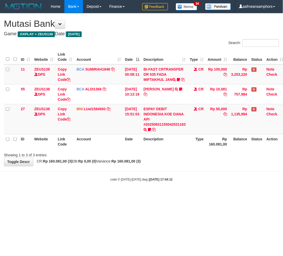
click at [158, 182] on strong "2025/08/31 17:44:12" at bounding box center [160, 180] width 23 height 4
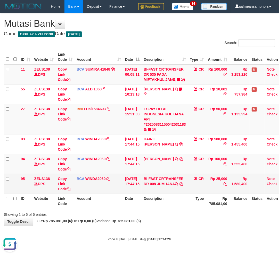
click at [172, 191] on td "BI-FAST CRTRANSFER DR 008 JUMHANA" at bounding box center [164, 184] width 46 height 20
copy td "JUMHANA"
drag, startPoint x: 58, startPoint y: 187, endPoint x: 61, endPoint y: 188, distance: 2.6
click at [58, 187] on link "Copy Link Code" at bounding box center [64, 184] width 13 height 14
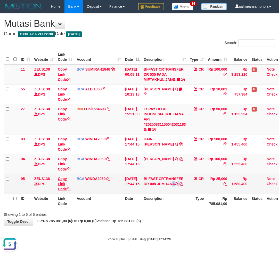
copy td "JUMHANA"
click at [61, 188] on link "Copy Link Code" at bounding box center [64, 184] width 13 height 14
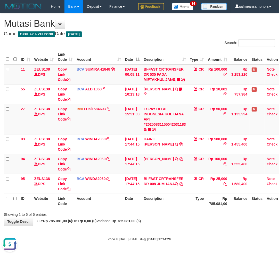
scroll to position [65, 0]
drag, startPoint x: 177, startPoint y: 232, endPoint x: 174, endPoint y: 232, distance: 2.6
click at [175, 233] on body "Toggle navigation Home Bank Account List Load By Website Group [OXPLAY] ZEUS138…" at bounding box center [139, 127] width 279 height 254
click at [170, 226] on div "**********" at bounding box center [139, 119] width 279 height 212
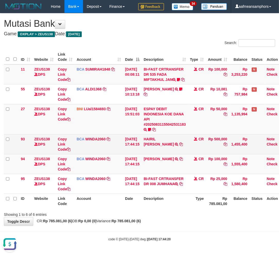
click at [179, 146] on icon at bounding box center [181, 144] width 4 height 4
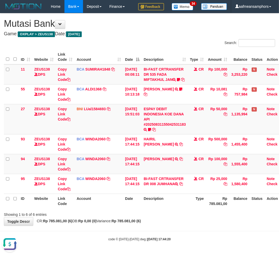
click at [211, 226] on div "**********" at bounding box center [139, 119] width 279 height 212
drag, startPoint x: 207, startPoint y: 222, endPoint x: 203, endPoint y: 223, distance: 3.6
click at [203, 223] on div "**********" at bounding box center [139, 119] width 279 height 212
click at [202, 223] on div "**********" at bounding box center [139, 119] width 279 height 212
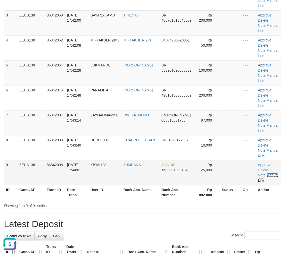
click at [271, 174] on link "Manual Link" at bounding box center [268, 177] width 20 height 9
click at [272, 174] on link "Manual Link" at bounding box center [268, 177] width 20 height 9
drag, startPoint x: 76, startPoint y: 219, endPoint x: 52, endPoint y: 210, distance: 25.5
click at [78, 220] on h1 "Latest Deposit" at bounding box center [142, 224] width 277 height 10
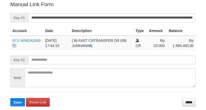
scroll to position [104, 0]
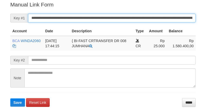
click at [133, 14] on input "**********" at bounding box center [112, 18] width 168 height 9
paste input "*"
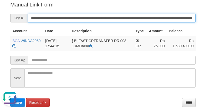
type input "**********"
click at [10, 98] on button "Save" at bounding box center [17, 102] width 15 height 8
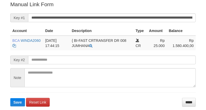
click at [122, 17] on input "**********" at bounding box center [112, 17] width 168 height 9
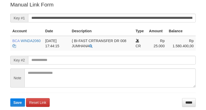
click at [120, 17] on input "**********" at bounding box center [112, 18] width 168 height 9
click at [10, 98] on button "Save" at bounding box center [17, 102] width 15 height 8
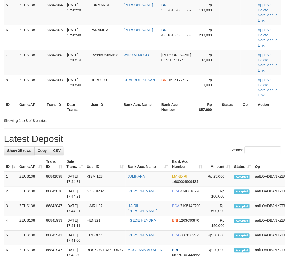
scroll to position [244, 0]
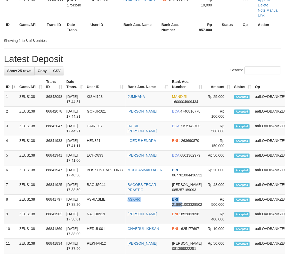
drag, startPoint x: 169, startPoint y: 212, endPoint x: 156, endPoint y: 226, distance: 19.3
click at [166, 210] on tr "8 ZEUS138 86841797 [DATE] 17:38:20 ASRIASME [GEOGRAPHIC_DATA] BRI 2189010033285…" at bounding box center [158, 202] width 308 height 15
click at [170, 224] on td "BNI 1852663096" at bounding box center [187, 217] width 34 height 15
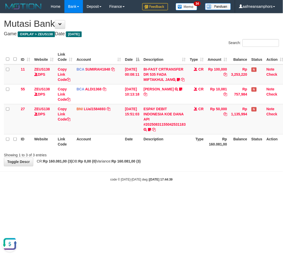
click at [146, 195] on html "Toggle navigation Home Bank Account List Load By Website Group [OXPLAY] ZEUS138…" at bounding box center [141, 97] width 283 height 195
click at [150, 195] on html "Toggle navigation Home Bank Account List Load By Website Group [OXPLAY] ZEUS138…" at bounding box center [141, 97] width 283 height 195
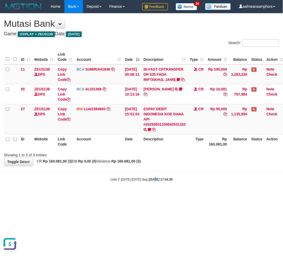
click at [150, 195] on html "Toggle navigation Home Bank Account List Load By Website Group [OXPLAY] ZEUS138…" at bounding box center [141, 97] width 283 height 195
click at [147, 195] on html "Toggle navigation Home Bank Account List Load By Website Group [OXPLAY] ZEUS138…" at bounding box center [141, 97] width 283 height 195
click at [142, 195] on html "Toggle navigation Home Bank Account List Load By Website Group [OXPLAY] ZEUS138…" at bounding box center [141, 97] width 283 height 195
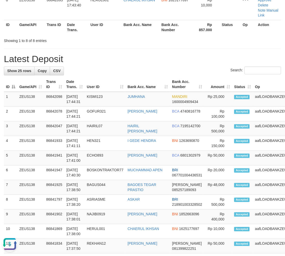
click at [105, 46] on div "**********" at bounding box center [142, 131] width 285 height 724
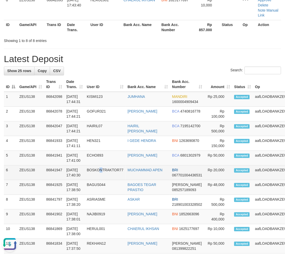
click at [100, 173] on td "BOSKONTRAKTOR77" at bounding box center [105, 173] width 41 height 15
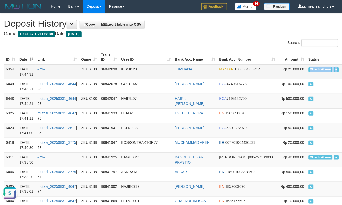
drag, startPoint x: 284, startPoint y: 71, endPoint x: 312, endPoint y: 70, distance: 28.8
click at [312, 70] on td "ML aafMathkean A" at bounding box center [324, 71] width 36 height 15
drag, startPoint x: 96, startPoint y: 52, endPoint x: 99, endPoint y: 52, distance: 3.1
click at [99, 52] on th "Game" at bounding box center [89, 57] width 20 height 15
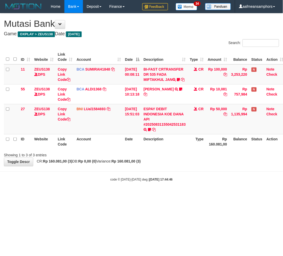
click at [136, 190] on body "Toggle navigation Home Bank Account List Load By Website Group [OXPLAY] ZEUS138…" at bounding box center [141, 97] width 283 height 195
click at [137, 190] on body "Toggle navigation Home Bank Account List Load By Website Group [OXPLAY] ZEUS138…" at bounding box center [141, 97] width 283 height 195
drag, startPoint x: 137, startPoint y: 190, endPoint x: 151, endPoint y: 207, distance: 22.1
click at [137, 190] on body "Toggle navigation Home Bank Account List Load By Website Group [OXPLAY] ZEUS138…" at bounding box center [141, 97] width 283 height 195
click at [127, 166] on div "**********" at bounding box center [141, 89] width 283 height 153
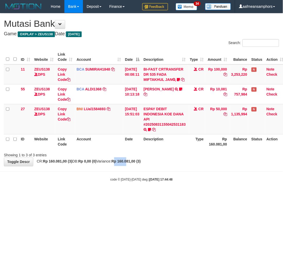
click at [132, 164] on strong "Rp 160.081,00 (3)" at bounding box center [126, 161] width 29 height 4
click at [174, 189] on body "Toggle navigation Home Bank Account List Load By Website Group [OXPLAY] ZEUS138…" at bounding box center [141, 97] width 283 height 195
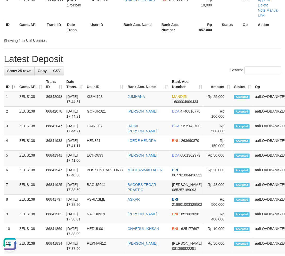
drag, startPoint x: 109, startPoint y: 190, endPoint x: 103, endPoint y: 188, distance: 5.7
click at [107, 190] on td "BAGUS044" at bounding box center [105, 187] width 41 height 15
drag, startPoint x: 89, startPoint y: 194, endPoint x: 85, endPoint y: 194, distance: 3.4
click at [88, 194] on td "BAGUS044" at bounding box center [105, 187] width 41 height 15
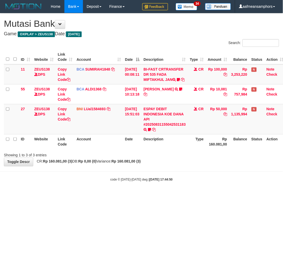
drag, startPoint x: 174, startPoint y: 195, endPoint x: 174, endPoint y: 192, distance: 3.1
click at [169, 195] on body "Toggle navigation Home Bank Account List Load By Website Group [OXPLAY] ZEUS138…" at bounding box center [141, 97] width 283 height 195
click at [160, 193] on body "Toggle navigation Home Bank Account List Load By Website Group [OXPLAY] ZEUS138…" at bounding box center [141, 97] width 283 height 195
drag, startPoint x: 149, startPoint y: 213, endPoint x: 153, endPoint y: 213, distance: 3.9
click at [149, 195] on html "Toggle navigation Home Bank Account List Load By Website Group [OXPLAY] ZEUS138…" at bounding box center [141, 97] width 283 height 195
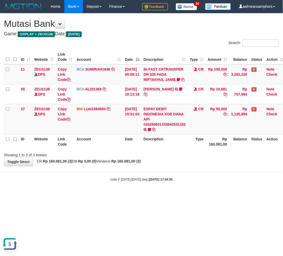
click at [182, 195] on body "Toggle navigation Home Bank Account List Load By Website Group [OXPLAY] ZEUS138…" at bounding box center [141, 97] width 283 height 195
drag, startPoint x: 226, startPoint y: 202, endPoint x: 213, endPoint y: 203, distance: 12.9
click at [213, 195] on html "Toggle navigation Home Bank Account List Load By Website Group [OXPLAY] ZEUS138…" at bounding box center [141, 97] width 283 height 195
click at [184, 195] on body "Toggle navigation Home Bank Account List Load By Website Group [OXPLAY] ZEUS138…" at bounding box center [141, 97] width 283 height 195
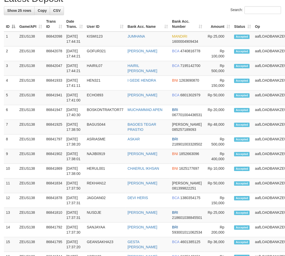
scroll to position [244, 0]
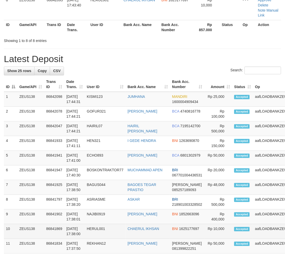
click at [100, 239] on td "HERUL001" at bounding box center [105, 231] width 41 height 15
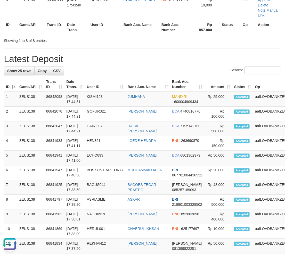
scroll to position [0, 0]
click at [110, 195] on td "BAGUS044" at bounding box center [105, 187] width 41 height 15
drag, startPoint x: 106, startPoint y: 203, endPoint x: 27, endPoint y: 197, distance: 79.3
click at [106, 203] on td "ASRIASME" at bounding box center [105, 202] width 41 height 15
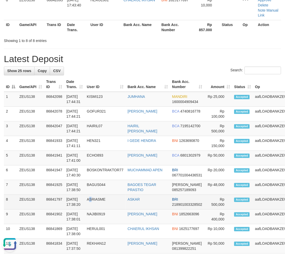
click at [91, 206] on td "ASRIASME" at bounding box center [105, 202] width 41 height 15
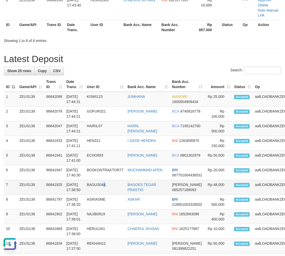
click at [108, 192] on td "BAGUS044" at bounding box center [105, 187] width 41 height 15
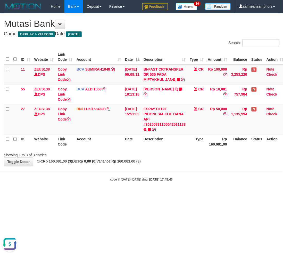
click at [200, 195] on html "Toggle navigation Home Bank Account List Load By Website Group [OXPLAY] ZEUS138…" at bounding box center [141, 97] width 283 height 195
click at [189, 195] on html "Toggle navigation Home Bank Account List Load By Website Group [OXPLAY] ZEUS138…" at bounding box center [141, 97] width 283 height 195
click at [205, 195] on body "Toggle navigation Home Bank Account List Load By Website Group [OXPLAY] ZEUS138…" at bounding box center [141, 97] width 283 height 195
click at [200, 195] on body "Toggle navigation Home Bank Account List Load By Website Group [OXPLAY] ZEUS138…" at bounding box center [141, 97] width 283 height 195
click at [199, 194] on body "Toggle navigation Home Bank Account List Load By Website Group [OXPLAY] ZEUS138…" at bounding box center [141, 97] width 283 height 195
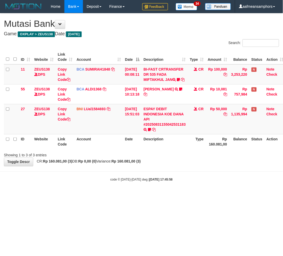
click at [192, 195] on body "Toggle navigation Home Bank Account List Load By Website Group [OXPLAY] ZEUS138…" at bounding box center [141, 97] width 283 height 195
drag, startPoint x: 194, startPoint y: 194, endPoint x: 189, endPoint y: 193, distance: 4.6
click at [189, 193] on body "Toggle navigation Home Bank Account List Load By Website Group [OXPLAY] ZEUS138…" at bounding box center [141, 97] width 283 height 195
click at [187, 191] on body "Toggle navigation Home Bank Account List Load By Website Group [OXPLAY] ZEUS138…" at bounding box center [141, 97] width 283 height 195
click at [191, 189] on body "Toggle navigation Home Bank Account List Load By Website Group [OXPLAY] ZEUS138…" at bounding box center [141, 97] width 283 height 195
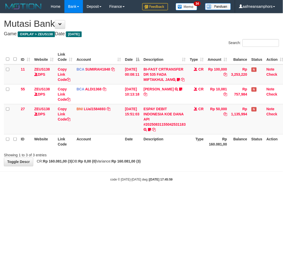
click at [190, 189] on body "Toggle navigation Home Bank Account List Load By Website Group [OXPLAY] ZEUS138…" at bounding box center [141, 97] width 283 height 195
click at [190, 188] on body "Toggle navigation Home Bank Account List Load By Website Group [OXPLAY] ZEUS138…" at bounding box center [141, 97] width 283 height 195
click at [189, 188] on body "Toggle navigation Home Bank Account List Load By Website Group [OXPLAY] ZEUS138…" at bounding box center [141, 97] width 283 height 195
click at [191, 189] on body "Toggle navigation Home Bank Account List Load By Website Group [OXPLAY] ZEUS138…" at bounding box center [141, 97] width 283 height 195
click at [189, 188] on body "Toggle navigation Home Bank Account List Load By Website Group [OXPLAY] ZEUS138…" at bounding box center [141, 97] width 283 height 195
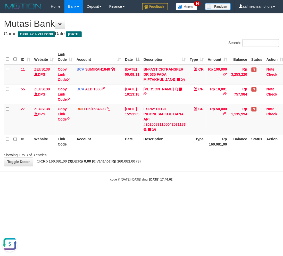
drag, startPoint x: 193, startPoint y: 184, endPoint x: 190, endPoint y: 184, distance: 3.3
click at [190, 182] on div "code © 2012-2018 dwg | 2025/08/31 17:46:02" at bounding box center [141, 179] width 283 height 5
click at [189, 182] on div "code © [DATE]-[DATE] dwg | [DATE] 17:46:04" at bounding box center [141, 179] width 283 height 5
click at [215, 195] on html "Toggle navigation Home Bank Account List Load By Website Group [OXPLAY] ZEUS138…" at bounding box center [141, 97] width 283 height 195
click at [213, 195] on html "Toggle navigation Home Bank Account List Load By Website Group [OXPLAY] ZEUS138…" at bounding box center [141, 97] width 283 height 195
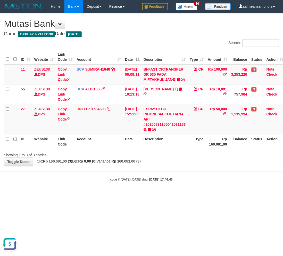
click at [209, 195] on body "Toggle navigation Home Bank Account List Load By Website Group [OXPLAY] ZEUS138…" at bounding box center [141, 97] width 283 height 195
drag, startPoint x: 199, startPoint y: 182, endPoint x: 194, endPoint y: 188, distance: 7.5
click at [194, 188] on body "Toggle navigation Home Bank Account List Load By Website Group [OXPLAY] ZEUS138…" at bounding box center [141, 97] width 283 height 195
click at [198, 182] on div "code © 2012-2018 dwg | 2025/08/31 17:46:49" at bounding box center [141, 179] width 283 height 5
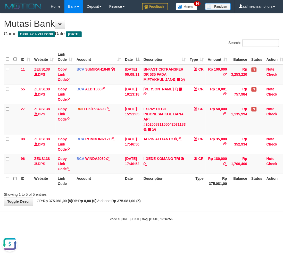
click at [187, 196] on div "Showing 1 to 5 of 5 entries" at bounding box center [141, 193] width 283 height 7
click at [191, 197] on div "Showing 1 to 5 of 5 entries" at bounding box center [141, 193] width 283 height 7
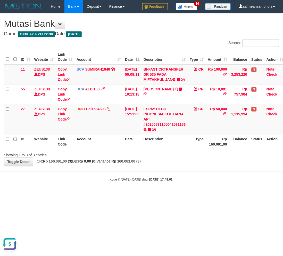
drag, startPoint x: 193, startPoint y: 179, endPoint x: 189, endPoint y: 178, distance: 4.1
click at [189, 179] on body "Toggle navigation Home Bank Account List Load By Website Group [OXPLAY] ZEUS138…" at bounding box center [141, 97] width 283 height 195
click at [165, 149] on th "Description" at bounding box center [164, 141] width 46 height 15
click at [174, 185] on body "Toggle navigation Home Bank Account List Load By Website Group [OXPLAY] ZEUS138…" at bounding box center [141, 97] width 283 height 195
click at [175, 179] on body "Toggle navigation Home Bank Account List Load By Website Group [OXPLAY] ZEUS138…" at bounding box center [141, 97] width 283 height 195
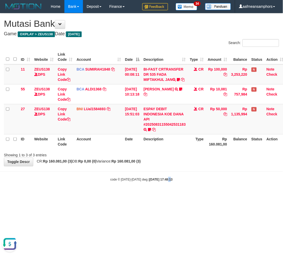
drag, startPoint x: 162, startPoint y: 200, endPoint x: 164, endPoint y: 191, distance: 8.9
click at [162, 195] on html "Toggle navigation Home Bank Account List Load By Website Group [OXPLAY] ZEUS138…" at bounding box center [141, 97] width 283 height 195
click at [161, 189] on body "Toggle navigation Home Bank Account List Load By Website Group [OXPLAY] ZEUS138…" at bounding box center [141, 97] width 283 height 195
click at [247, 195] on html "Toggle navigation Home Bank Account List Load By Website Group [OXPLAY] ZEUS138…" at bounding box center [141, 97] width 283 height 195
drag, startPoint x: 251, startPoint y: 194, endPoint x: 249, endPoint y: 192, distance: 3.7
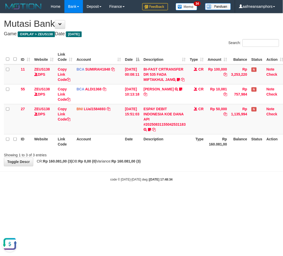
click at [249, 195] on body "Toggle navigation Home Bank Account List Load By Website Group [OXPLAY] ZEUS138…" at bounding box center [141, 97] width 283 height 195
click at [191, 194] on body "Toggle navigation Home Bank Account List Load By Website Group [OXPLAY] ZEUS138…" at bounding box center [141, 97] width 283 height 195
click at [178, 192] on body "Toggle navigation Home Bank Account List Load By Website Group [OXPLAY] ZEUS138…" at bounding box center [141, 97] width 283 height 195
drag, startPoint x: 178, startPoint y: 191, endPoint x: 176, endPoint y: 187, distance: 4.2
click at [176, 191] on body "Toggle navigation Home Bank Account List Load By Website Group [OXPLAY] ZEUS138…" at bounding box center [141, 97] width 283 height 195
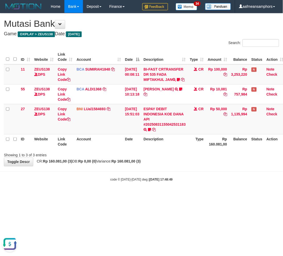
click at [172, 182] on strong "[DATE] 17:48:49" at bounding box center [160, 180] width 23 height 4
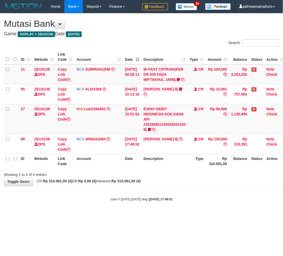
click at [143, 202] on div "code © [DATE]-[DATE] dwg | [DATE] 17:49:01" at bounding box center [141, 199] width 283 height 5
click at [142, 202] on div "code © 2012-2018 dwg | 2025/08/31 17:49:01" at bounding box center [141, 199] width 283 height 5
drag, startPoint x: 159, startPoint y: 196, endPoint x: 168, endPoint y: 192, distance: 9.3
click at [158, 196] on body "Toggle navigation Home Bank Account List Load By Website Group [OXPLAY] ZEUS138…" at bounding box center [141, 107] width 283 height 215
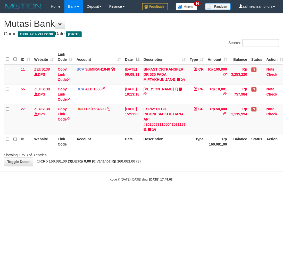
click at [187, 182] on div "code © [DATE]-[DATE] dwg | [DATE] 17:49:03" at bounding box center [141, 179] width 283 height 5
click at [187, 182] on div "code © 2012-2018 dwg | 2025/08/31 17:49:03" at bounding box center [141, 179] width 283 height 5
click at [170, 166] on div "**********" at bounding box center [141, 89] width 283 height 153
click at [174, 166] on div "**********" at bounding box center [141, 89] width 283 height 153
click at [173, 166] on div "**********" at bounding box center [141, 89] width 283 height 153
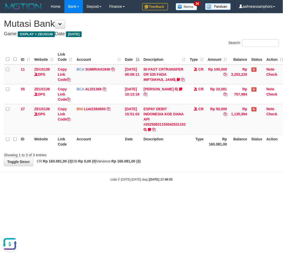
click at [168, 166] on div "**********" at bounding box center [141, 89] width 283 height 153
click at [167, 172] on body "Toggle navigation Home Bank Account List Load By Website Group [OXPLAY] ZEUS138…" at bounding box center [141, 97] width 283 height 195
click at [166, 172] on body "Toggle navigation Home Bank Account List Load By Website Group [OXPLAY] ZEUS138…" at bounding box center [141, 97] width 283 height 195
click at [174, 173] on body "Toggle navigation Home Bank Account List Load By Website Group [OXPLAY] ZEUS138…" at bounding box center [141, 97] width 283 height 195
click at [173, 173] on body "Toggle navigation Home Bank Account List Load By Website Group [OXPLAY] ZEUS138…" at bounding box center [141, 97] width 283 height 195
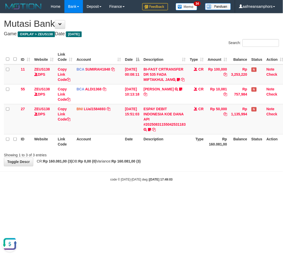
click at [173, 174] on body "Toggle navigation Home Bank Account List Load By Website Group [OXPLAY] ZEUS138…" at bounding box center [141, 97] width 283 height 195
click at [169, 172] on body "Toggle navigation Home Bank Account List Load By Website Group [OXPLAY] ZEUS138…" at bounding box center [141, 97] width 283 height 195
